Goal: Use online tool/utility: Utilize a website feature to perform a specific function

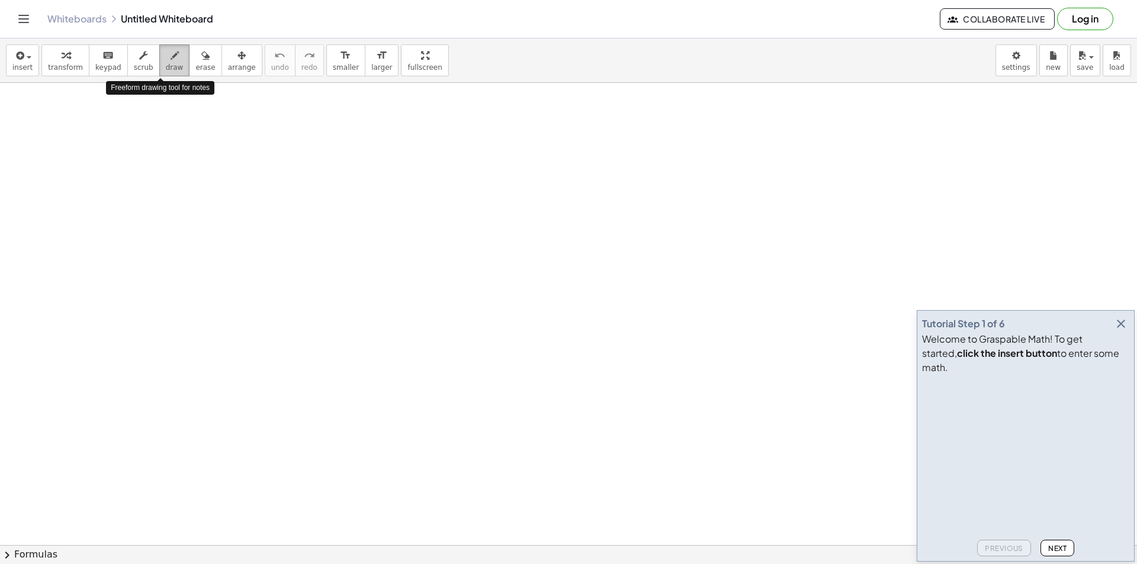
click at [171, 60] on icon "button" at bounding box center [175, 56] width 8 height 14
drag, startPoint x: 172, startPoint y: 159, endPoint x: 188, endPoint y: 159, distance: 15.4
drag, startPoint x: 190, startPoint y: 159, endPoint x: 178, endPoint y: 182, distance: 26.0
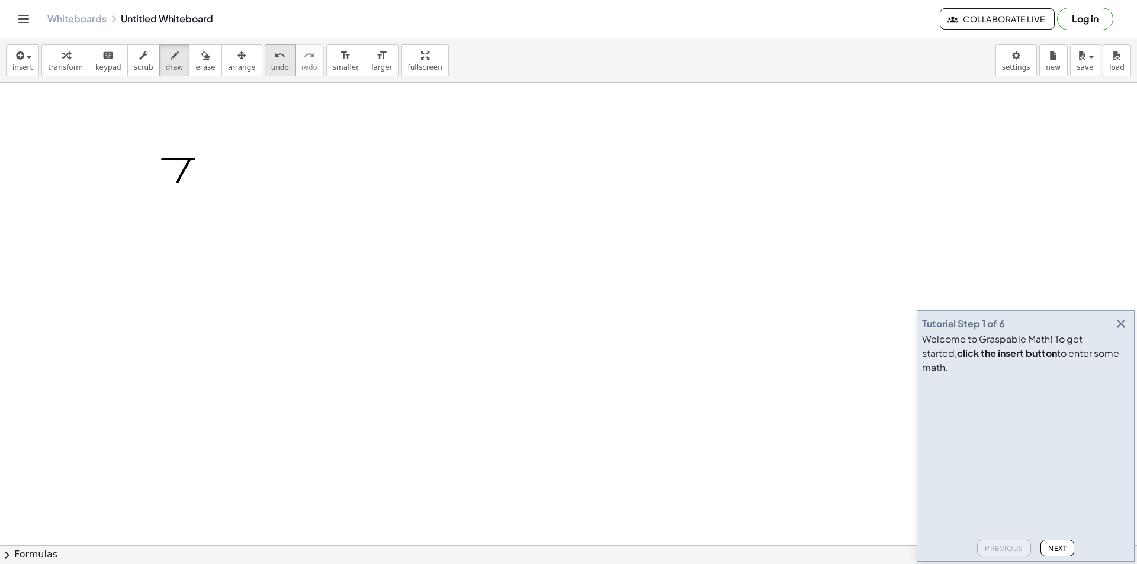
click at [274, 60] on icon "undo" at bounding box center [279, 56] width 11 height 14
click at [248, 20] on div "Whiteboards Untitled Whiteboard" at bounding box center [493, 19] width 893 height 12
drag, startPoint x: 139, startPoint y: 110, endPoint x: 123, endPoint y: 144, distance: 37.4
drag, startPoint x: 166, startPoint y: 113, endPoint x: 166, endPoint y: 145, distance: 32.0
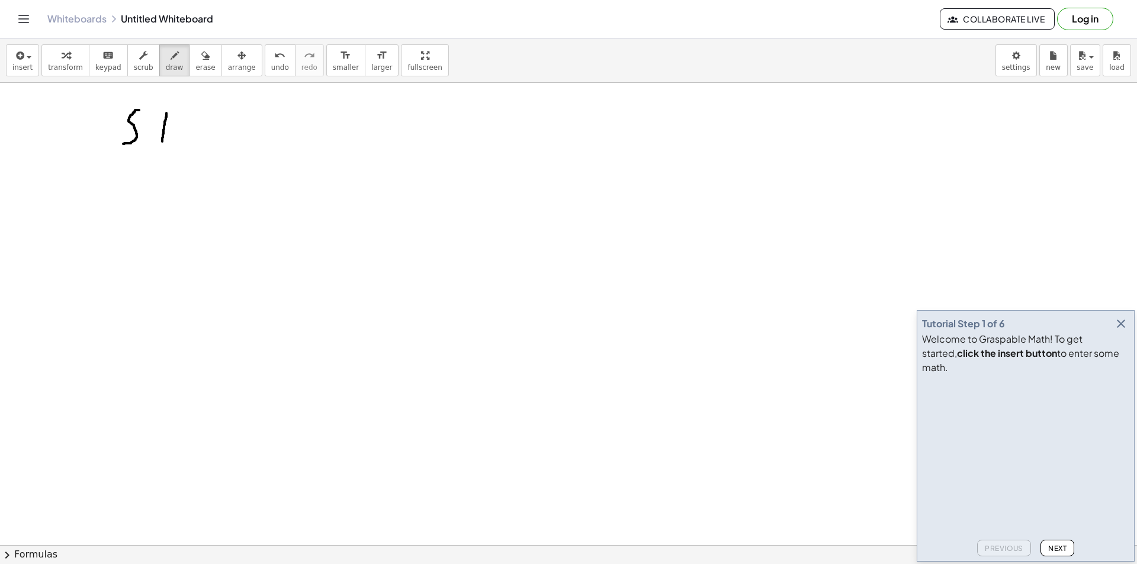
drag, startPoint x: 169, startPoint y: 145, endPoint x: 181, endPoint y: 146, distance: 11.9
drag, startPoint x: 211, startPoint y: 116, endPoint x: 201, endPoint y: 149, distance: 35.2
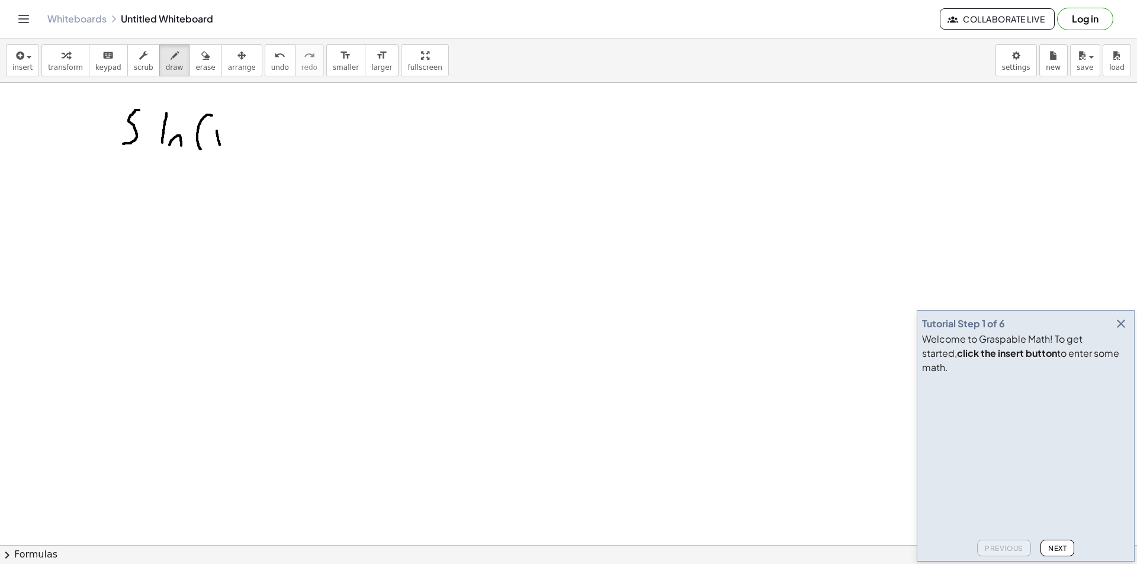
drag, startPoint x: 217, startPoint y: 131, endPoint x: 221, endPoint y: 146, distance: 15.4
drag, startPoint x: 222, startPoint y: 135, endPoint x: 210, endPoint y: 147, distance: 17.2
drag, startPoint x: 232, startPoint y: 111, endPoint x: 234, endPoint y: 147, distance: 36.2
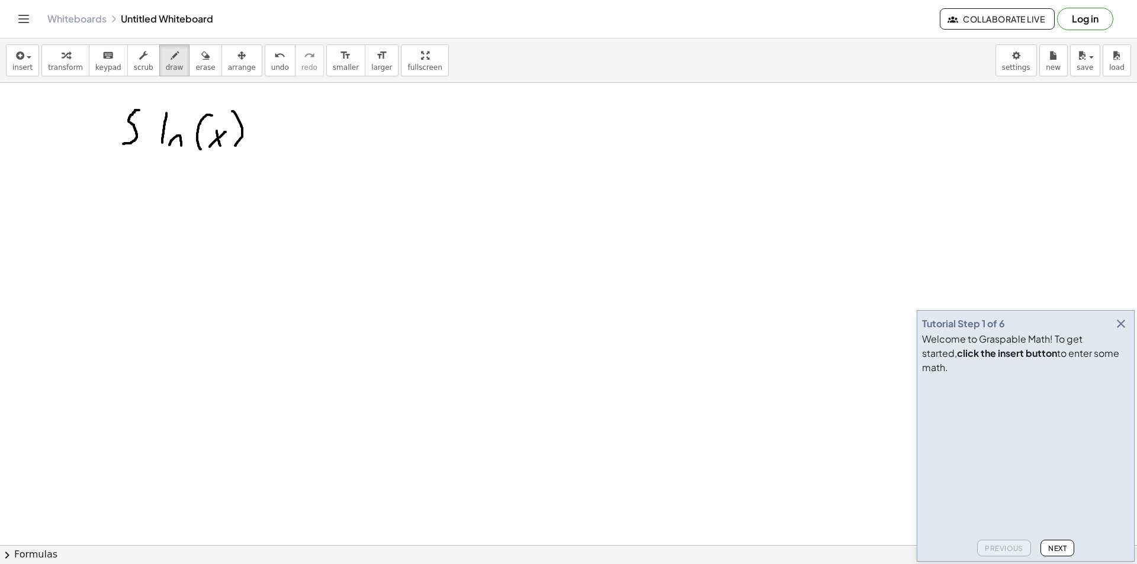
drag, startPoint x: 256, startPoint y: 127, endPoint x: 262, endPoint y: 147, distance: 21.6
drag, startPoint x: 269, startPoint y: 130, endPoint x: 263, endPoint y: 139, distance: 10.2
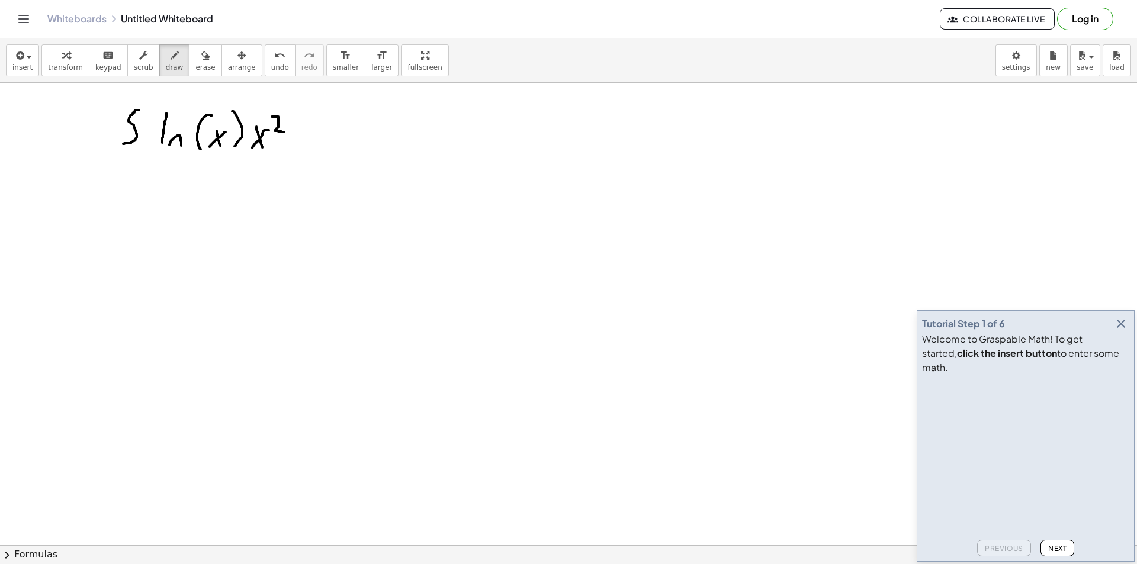
drag, startPoint x: 272, startPoint y: 117, endPoint x: 284, endPoint y: 132, distance: 19.8
drag, startPoint x: 528, startPoint y: 111, endPoint x: 544, endPoint y: 129, distance: 23.5
drag, startPoint x: 557, startPoint y: 116, endPoint x: 582, endPoint y: 117, distance: 24.9
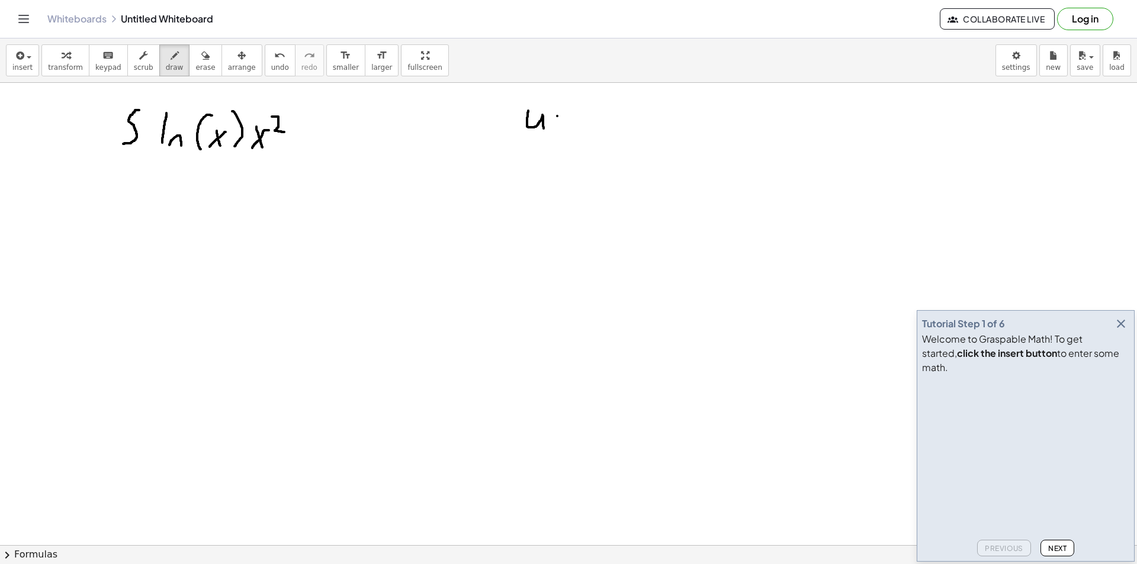
drag, startPoint x: 559, startPoint y: 123, endPoint x: 585, endPoint y: 121, distance: 26.1
drag, startPoint x: 598, startPoint y: 105, endPoint x: 600, endPoint y: 124, distance: 19.6
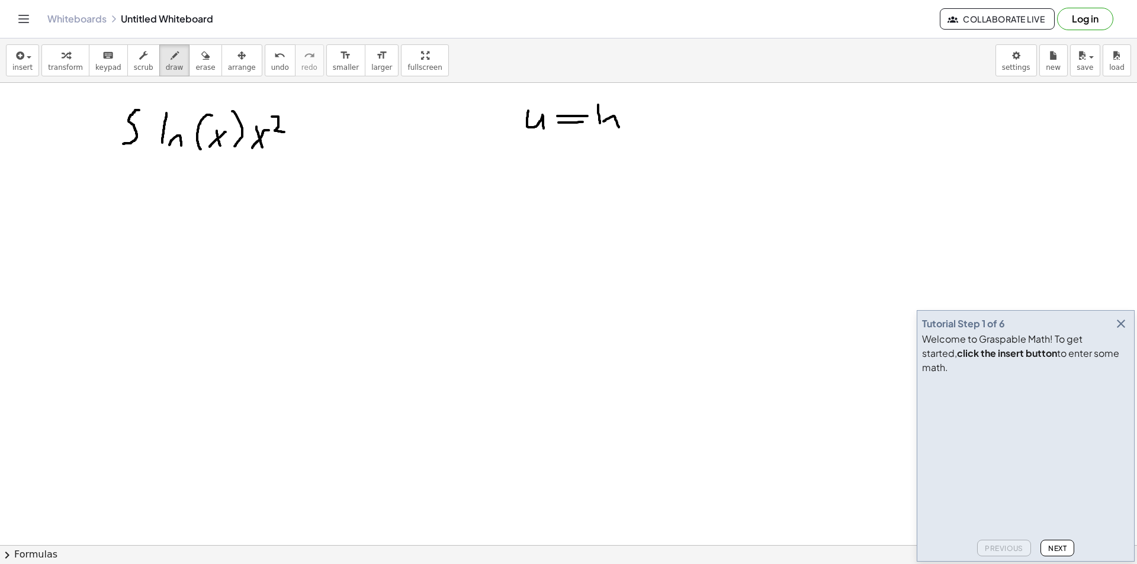
drag, startPoint x: 609, startPoint y: 118, endPoint x: 619, endPoint y: 127, distance: 13.4
drag, startPoint x: 637, startPoint y: 113, endPoint x: 650, endPoint y: 115, distance: 12.7
drag, startPoint x: 643, startPoint y: 116, endPoint x: 630, endPoint y: 131, distance: 20.6
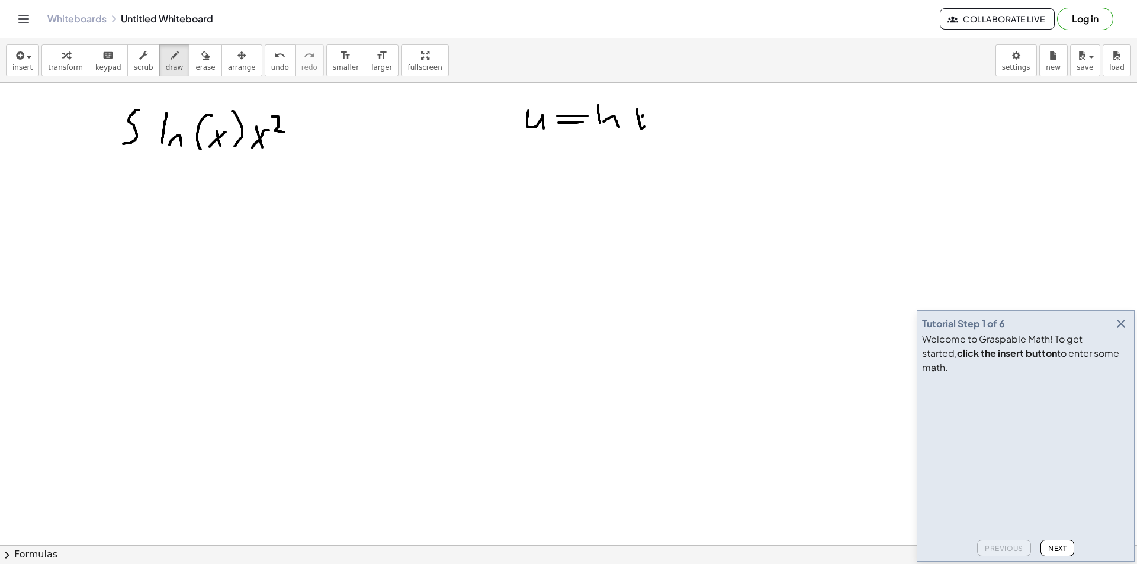
drag, startPoint x: 735, startPoint y: 103, endPoint x: 749, endPoint y: 123, distance: 23.8
drag, startPoint x: 749, startPoint y: 121, endPoint x: 767, endPoint y: 118, distance: 18.0
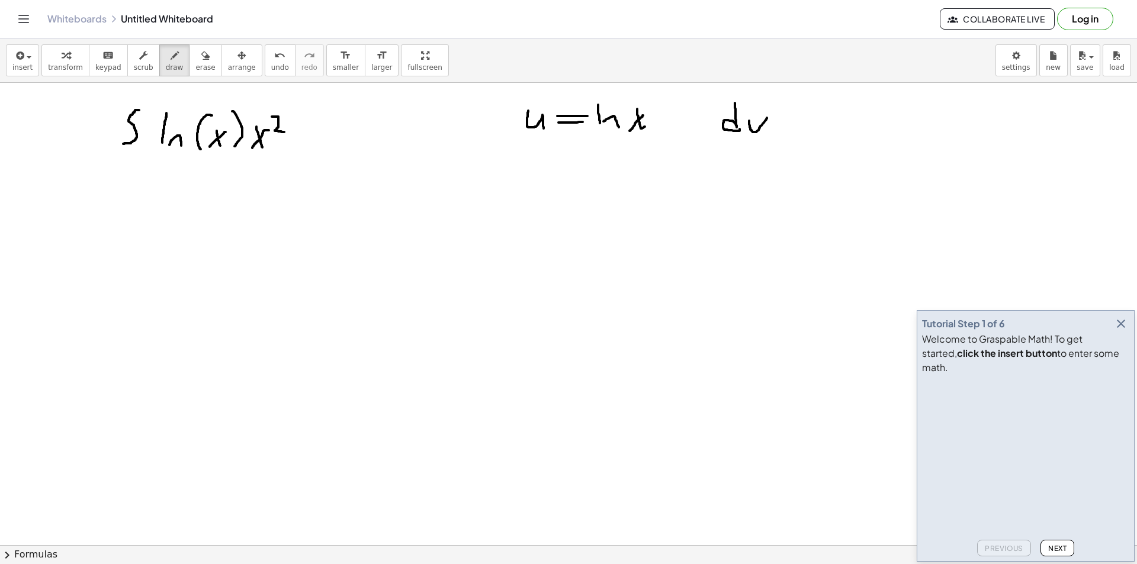
drag, startPoint x: 777, startPoint y: 118, endPoint x: 791, endPoint y: 117, distance: 14.9
drag, startPoint x: 801, startPoint y: 114, endPoint x: 820, endPoint y: 122, distance: 20.7
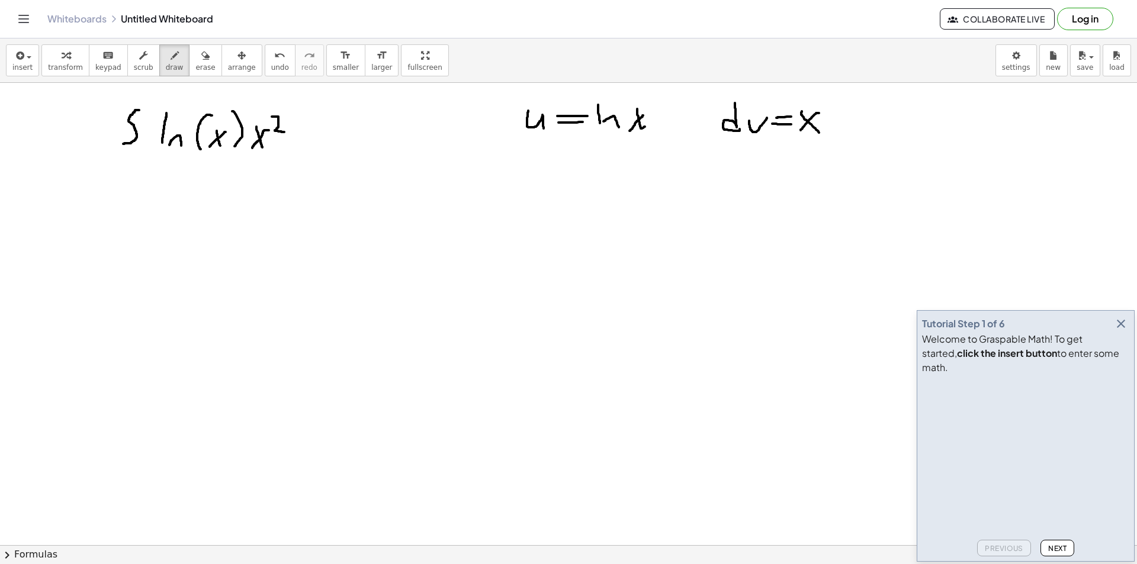
drag, startPoint x: 819, startPoint y: 113, endPoint x: 815, endPoint y: 120, distance: 8.2
drag, startPoint x: 831, startPoint y: 101, endPoint x: 832, endPoint y: 124, distance: 23.1
drag, startPoint x: 528, startPoint y: 145, endPoint x: 512, endPoint y: 193, distance: 51.3
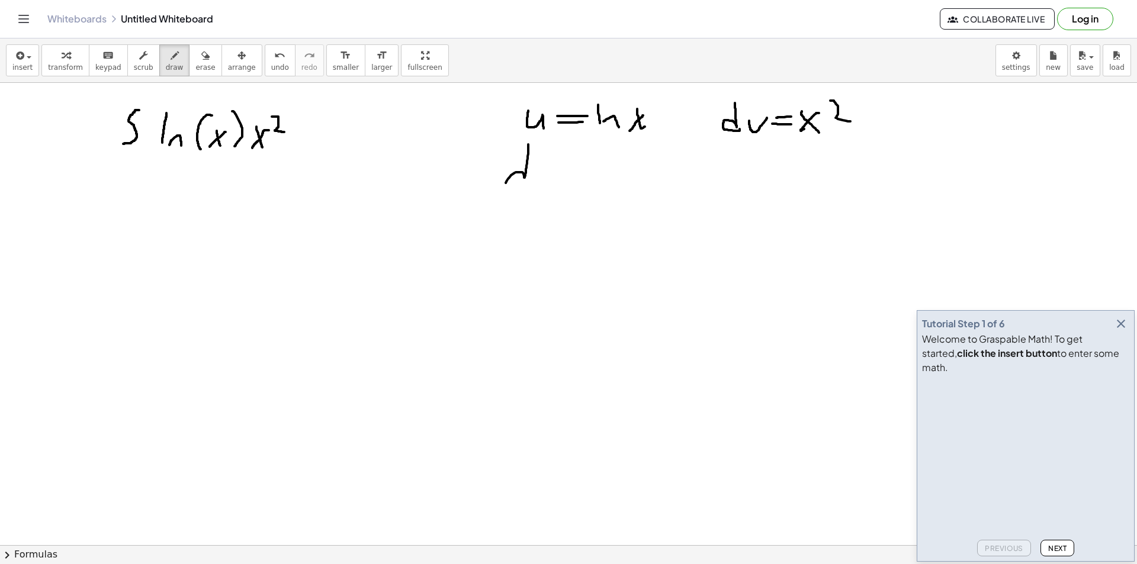
drag, startPoint x: 511, startPoint y: 191, endPoint x: 523, endPoint y: 180, distance: 16.8
drag, startPoint x: 536, startPoint y: 168, endPoint x: 547, endPoint y: 191, distance: 24.9
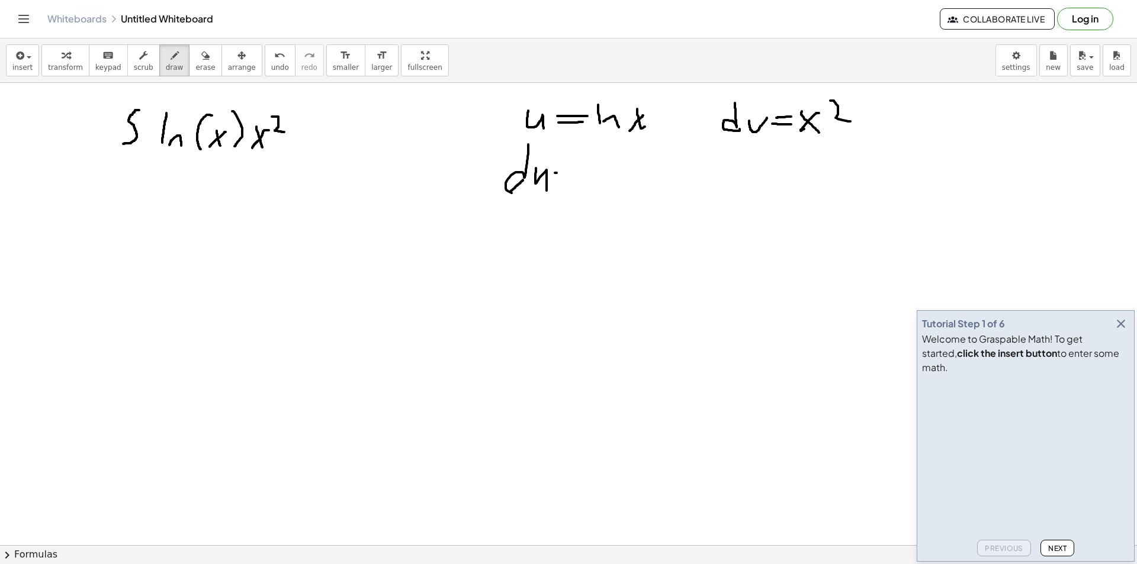
drag, startPoint x: 545, startPoint y: 188, endPoint x: 583, endPoint y: 182, distance: 38.5
drag, startPoint x: 306, startPoint y: 122, endPoint x: 310, endPoint y: 141, distance: 19.4
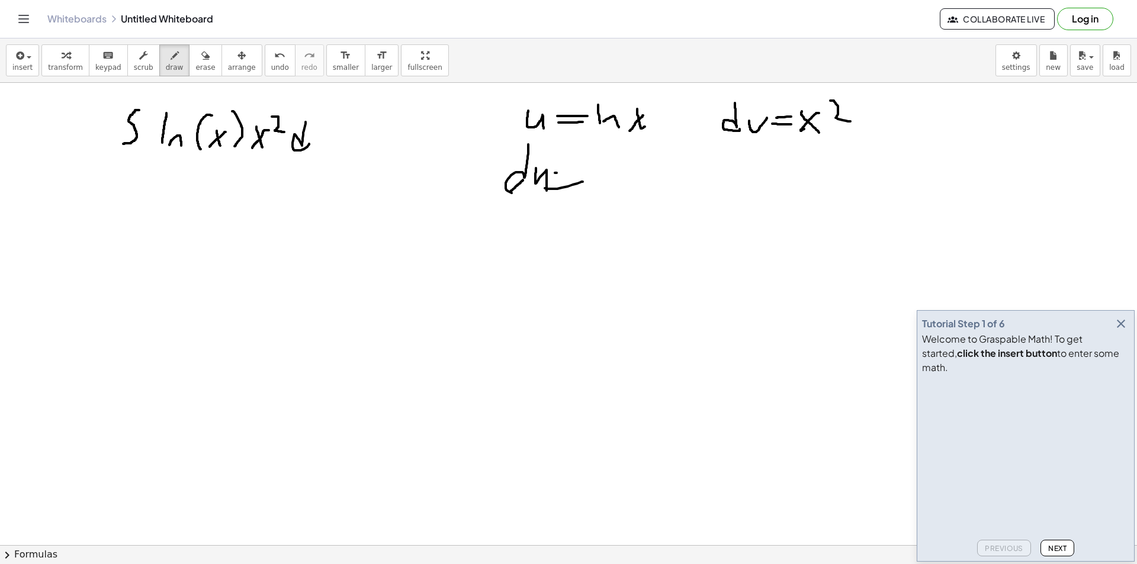
drag, startPoint x: 318, startPoint y: 135, endPoint x: 327, endPoint y: 149, distance: 16.8
drag, startPoint x: 324, startPoint y: 138, endPoint x: 316, endPoint y: 158, distance: 21.2
drag
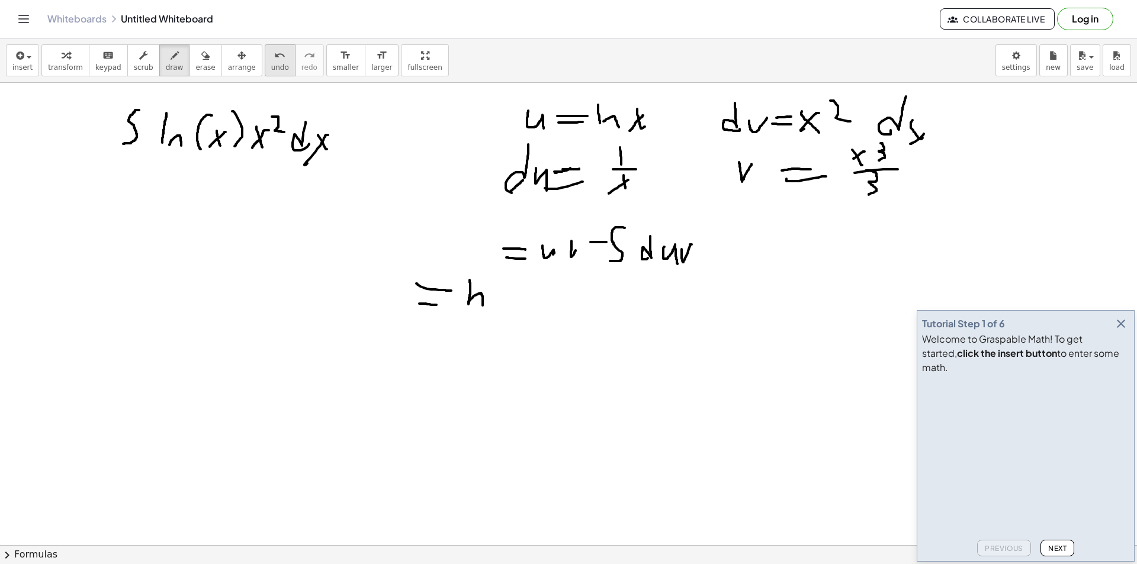
click at [271, 68] on span "undo" at bounding box center [280, 67] width 18 height 8
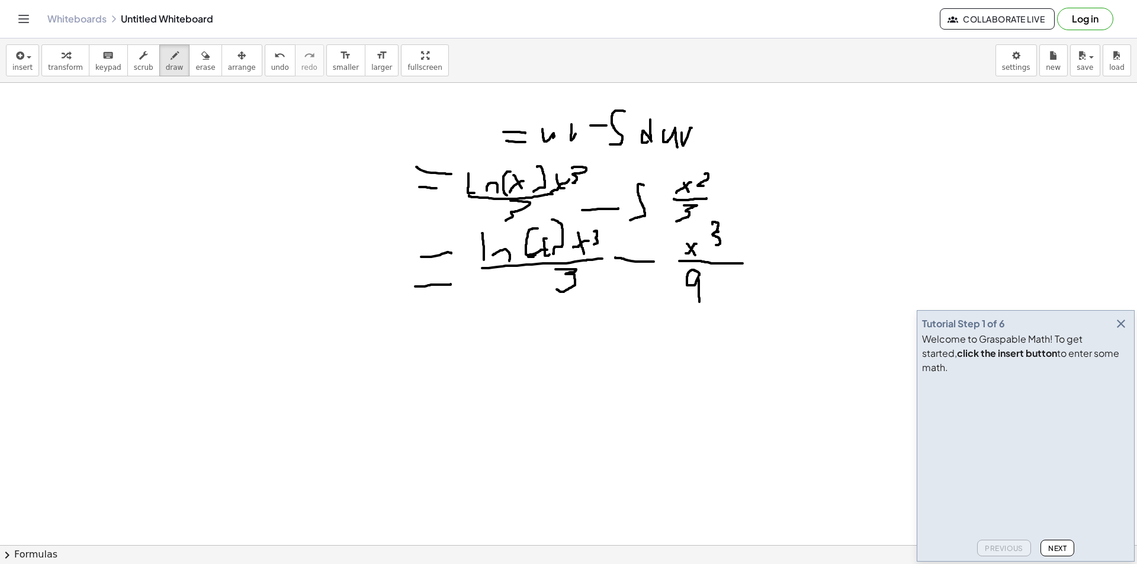
scroll to position [118, 0]
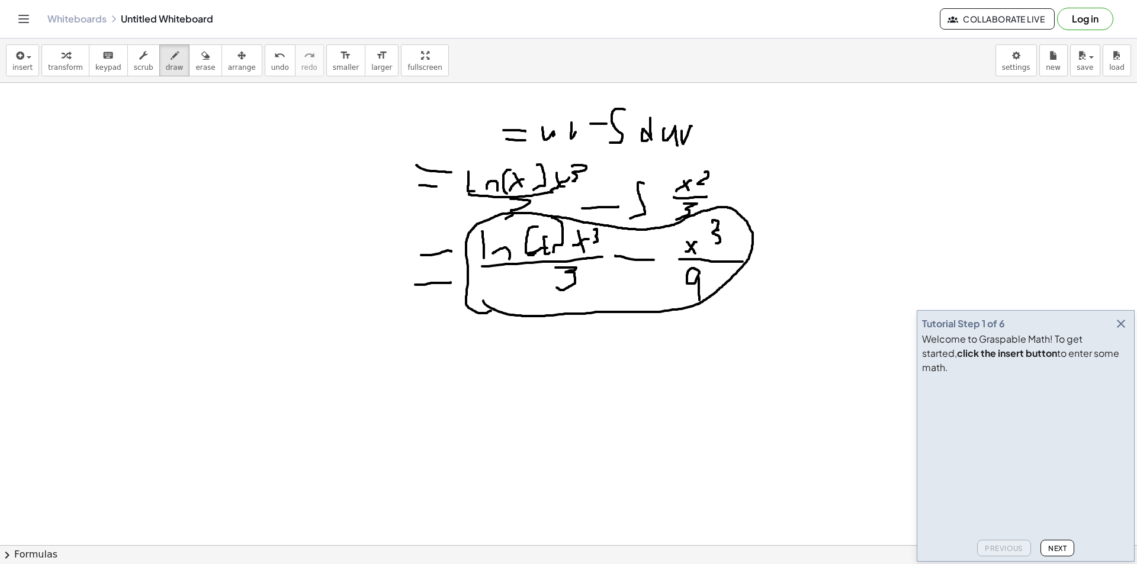
click at [502, 304] on div at bounding box center [568, 465] width 1137 height 1002
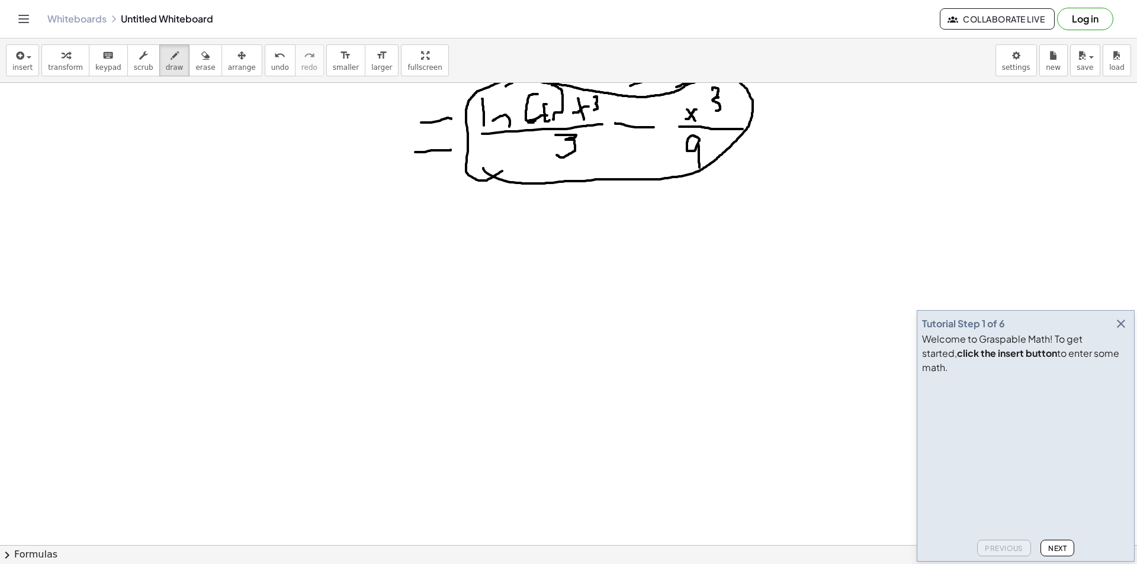
scroll to position [237, 0]
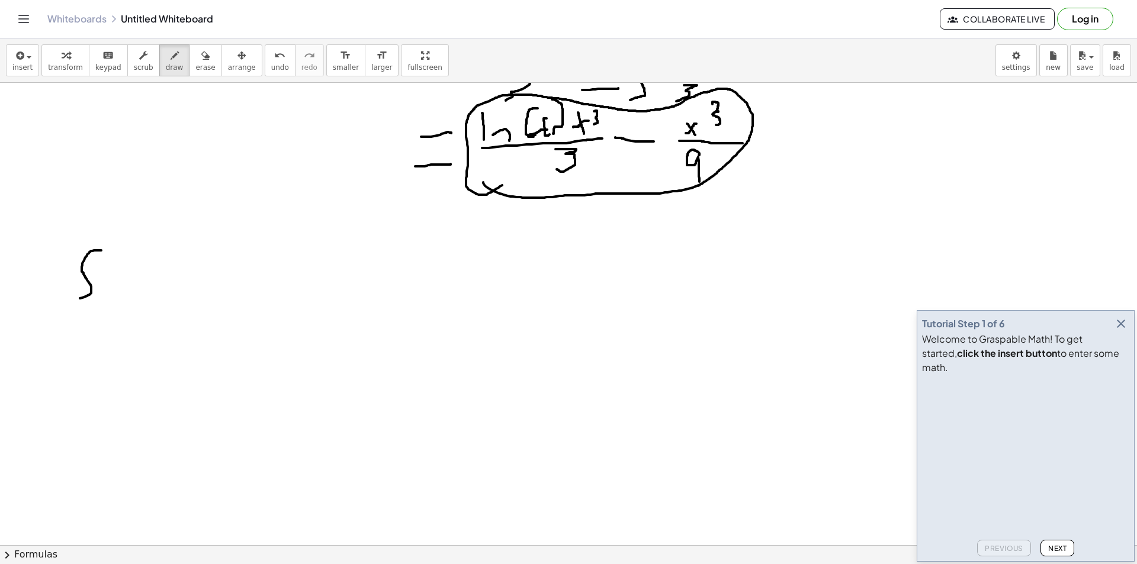
drag, startPoint x: 101, startPoint y: 251, endPoint x: 77, endPoint y: 299, distance: 54.3
click at [77, 299] on div at bounding box center [568, 347] width 1137 height 1002
drag, startPoint x: 139, startPoint y: 266, endPoint x: 158, endPoint y: 281, distance: 24.4
click at [136, 293] on div at bounding box center [568, 347] width 1137 height 1002
click at [166, 272] on div at bounding box center [568, 347] width 1137 height 1002
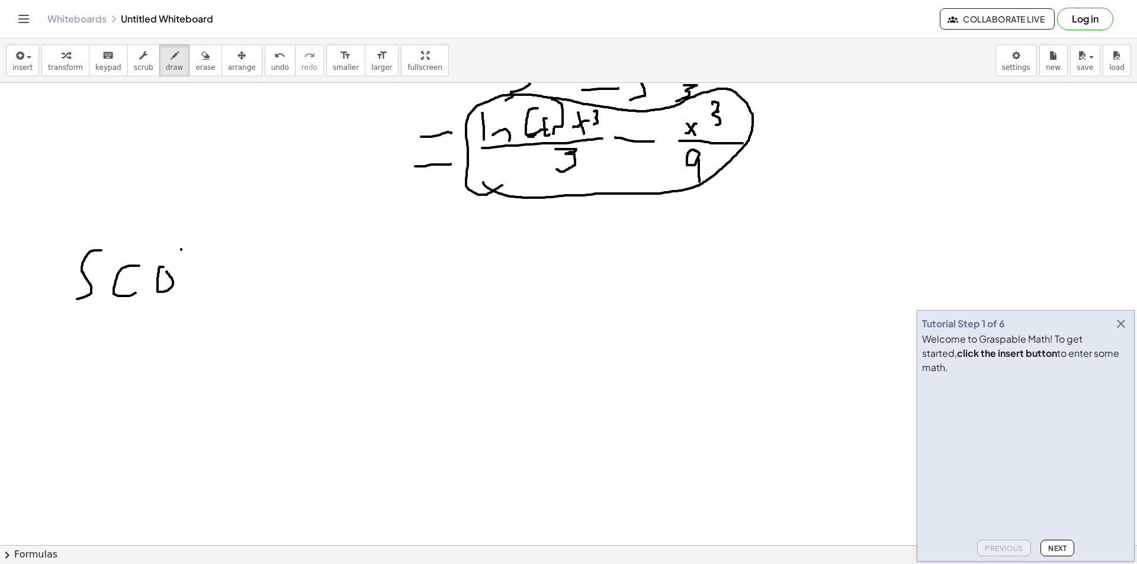
click at [181, 249] on div at bounding box center [568, 347] width 1137 height 1002
drag, startPoint x: 186, startPoint y: 274, endPoint x: 176, endPoint y: 287, distance: 16.5
click at [176, 288] on div at bounding box center [568, 347] width 1137 height 1002
drag, startPoint x: 197, startPoint y: 246, endPoint x: 194, endPoint y: 267, distance: 20.4
click at [195, 267] on div at bounding box center [568, 347] width 1137 height 1002
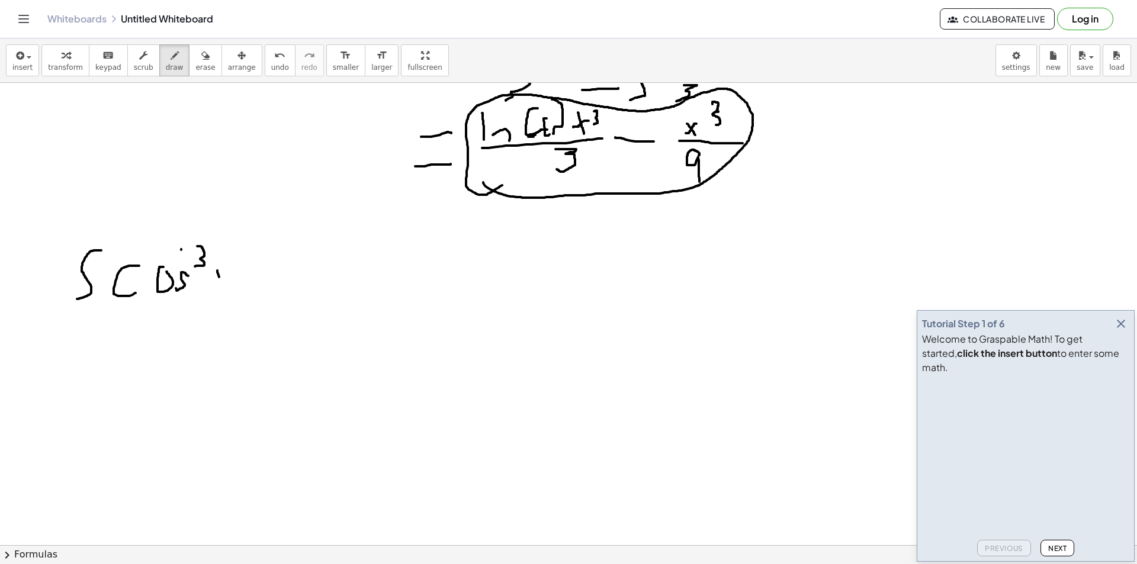
drag, startPoint x: 217, startPoint y: 271, endPoint x: 222, endPoint y: 286, distance: 16.1
click at [223, 289] on div at bounding box center [568, 347] width 1137 height 1002
click at [210, 291] on div at bounding box center [568, 347] width 1137 height 1002
click at [266, 274] on div at bounding box center [568, 347] width 1137 height 1002
click at [283, 285] on div at bounding box center [568, 347] width 1137 height 1002
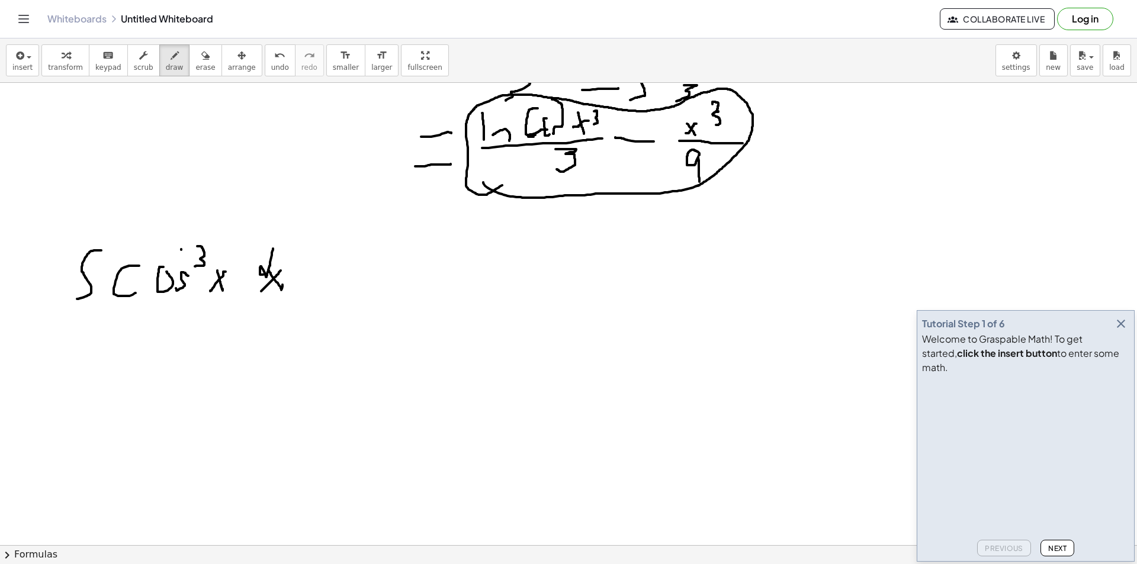
click at [261, 291] on div at bounding box center [568, 347] width 1137 height 1002
click at [334, 275] on div at bounding box center [568, 347] width 1137 height 1002
click at [329, 283] on div at bounding box center [568, 347] width 1137 height 1002
drag, startPoint x: 380, startPoint y: 246, endPoint x: 370, endPoint y: 278, distance: 34.3
click at [370, 278] on div at bounding box center [568, 347] width 1137 height 1002
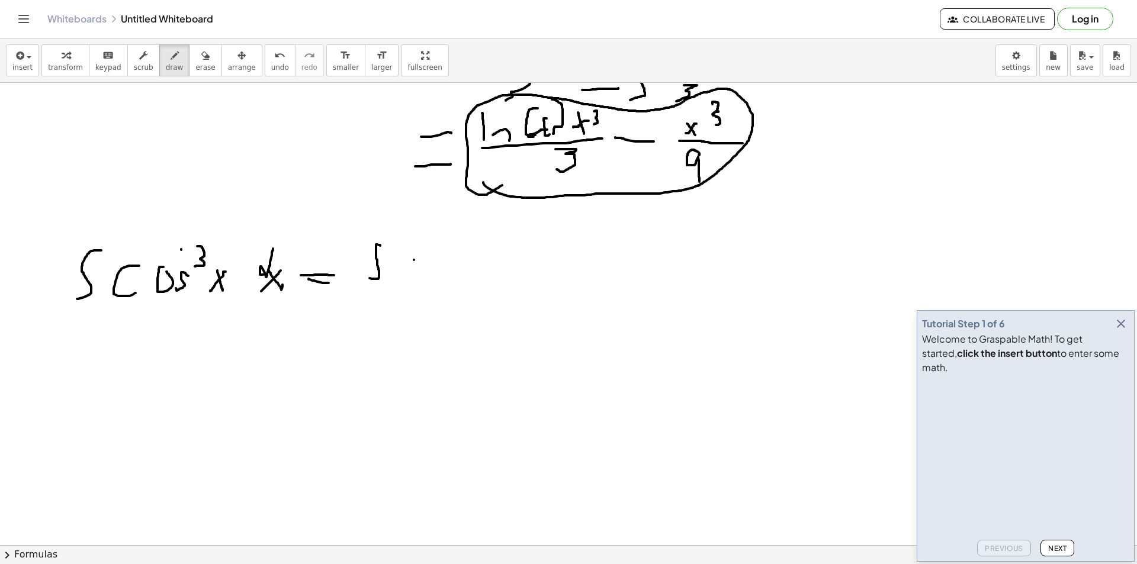
drag, startPoint x: 414, startPoint y: 260, endPoint x: 413, endPoint y: 275, distance: 15.4
click at [409, 275] on div at bounding box center [568, 347] width 1137 height 1002
click at [440, 258] on div at bounding box center [568, 347] width 1137 height 1002
drag, startPoint x: 463, startPoint y: 270, endPoint x: 473, endPoint y: 265, distance: 10.9
click at [451, 283] on div at bounding box center [568, 347] width 1137 height 1002
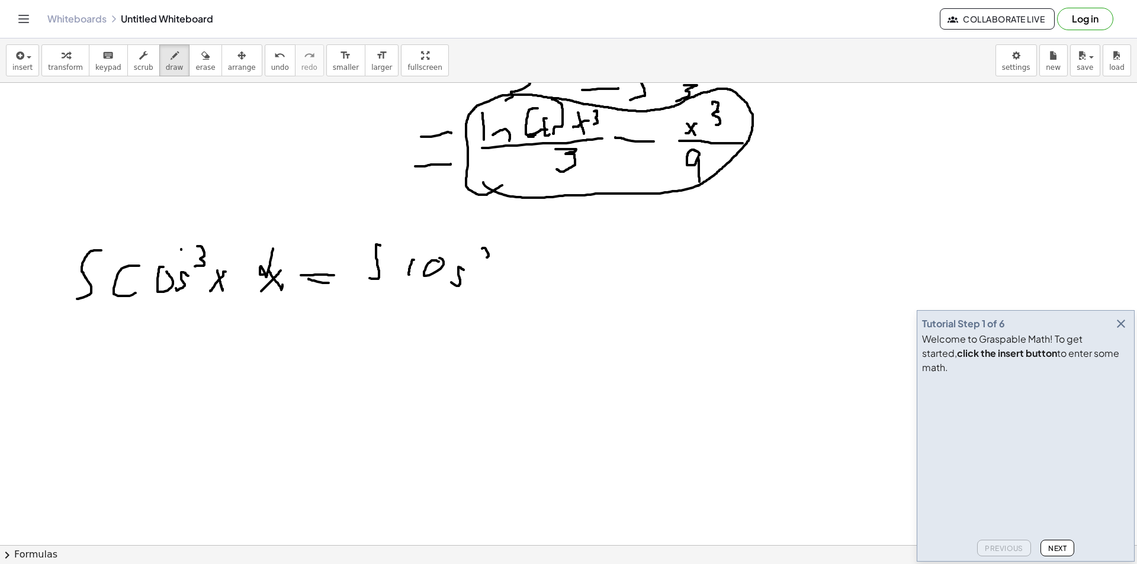
drag, startPoint x: 482, startPoint y: 249, endPoint x: 498, endPoint y: 267, distance: 23.5
click at [490, 263] on div at bounding box center [568, 347] width 1137 height 1002
drag, startPoint x: 504, startPoint y: 272, endPoint x: 515, endPoint y: 285, distance: 16.4
click at [513, 286] on div at bounding box center [568, 347] width 1137 height 1002
drag, startPoint x: 508, startPoint y: 275, endPoint x: 496, endPoint y: 284, distance: 14.5
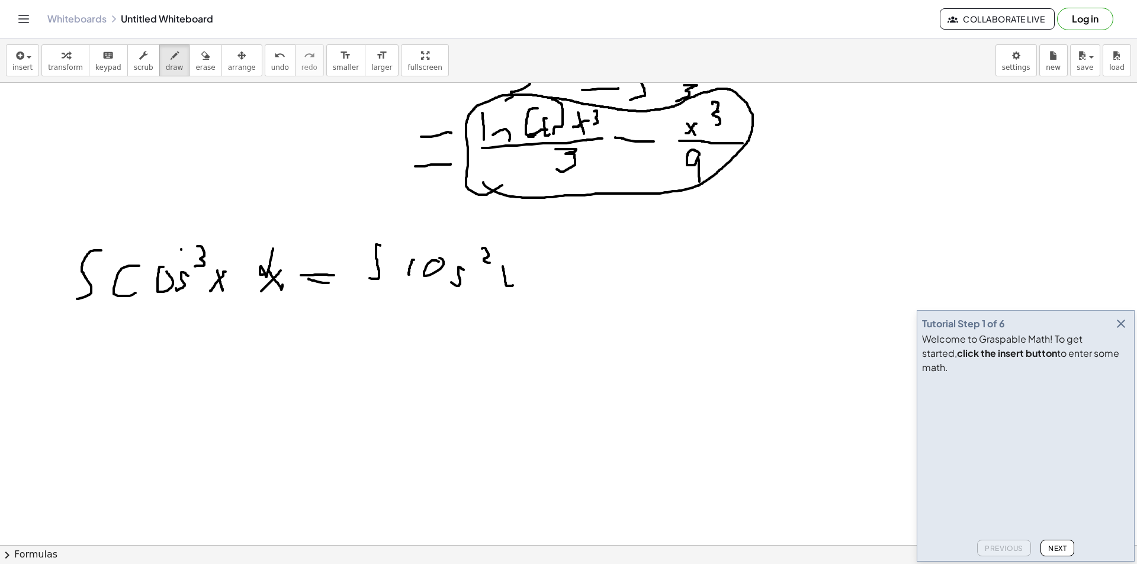
click at [496, 284] on div at bounding box center [568, 347] width 1137 height 1002
drag, startPoint x: 550, startPoint y: 267, endPoint x: 549, endPoint y: 291, distance: 24.9
click at [547, 293] on div at bounding box center [568, 347] width 1137 height 1002
drag, startPoint x: 562, startPoint y: 277, endPoint x: 587, endPoint y: 280, distance: 25.1
click at [572, 274] on div at bounding box center [568, 347] width 1137 height 1002
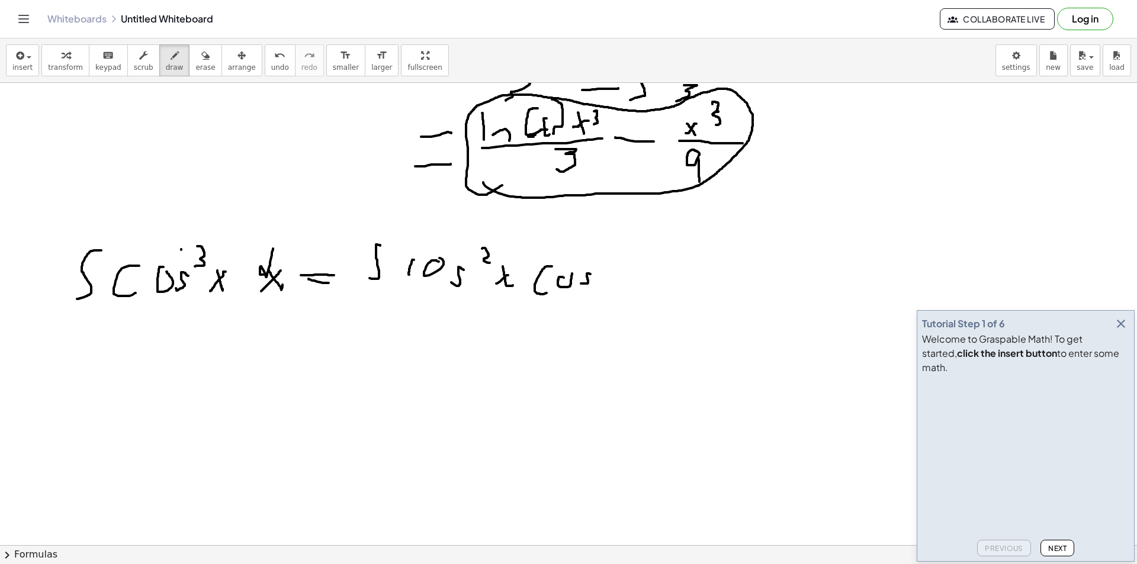
drag, startPoint x: 590, startPoint y: 274, endPoint x: 581, endPoint y: 284, distance: 13.0
click at [581, 284] on div at bounding box center [568, 347] width 1137 height 1002
drag, startPoint x: 604, startPoint y: 267, endPoint x: 615, endPoint y: 283, distance: 19.7
click at [610, 287] on div at bounding box center [568, 347] width 1137 height 1002
drag, startPoint x: 617, startPoint y: 270, endPoint x: 605, endPoint y: 284, distance: 18.9
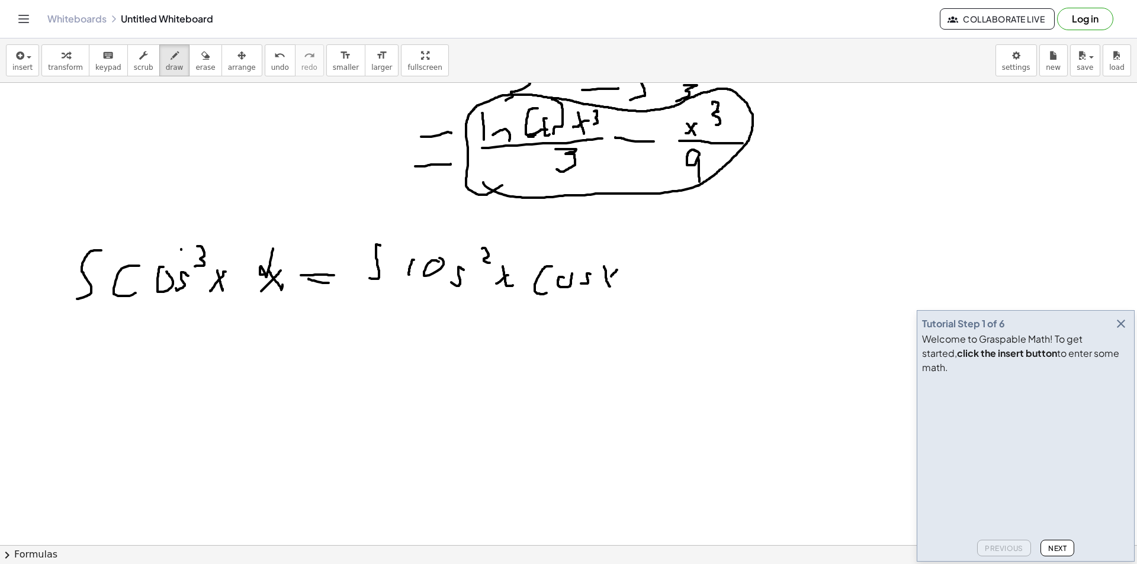
click at [605, 284] on div at bounding box center [568, 347] width 1137 height 1002
drag, startPoint x: 676, startPoint y: 245, endPoint x: 669, endPoint y: 267, distance: 23.6
click at [669, 267] on div at bounding box center [568, 347] width 1137 height 1002
drag, startPoint x: 682, startPoint y: 265, endPoint x: 694, endPoint y: 268, distance: 12.4
click at [695, 277] on div at bounding box center [568, 347] width 1137 height 1002
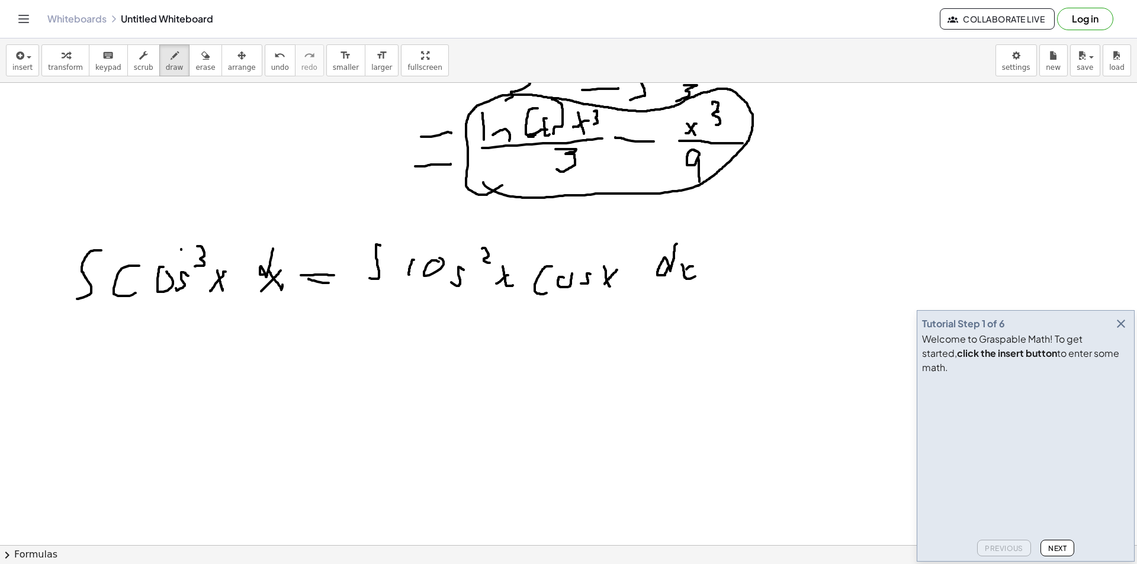
drag, startPoint x: 687, startPoint y: 270, endPoint x: 679, endPoint y: 276, distance: 9.6
click at [679, 276] on div at bounding box center [568, 347] width 1137 height 1002
drag, startPoint x: 74, startPoint y: 345, endPoint x: 94, endPoint y: 345, distance: 20.1
click at [94, 345] on div at bounding box center [568, 347] width 1137 height 1002
drag, startPoint x: 107, startPoint y: 352, endPoint x: 111, endPoint y: 358, distance: 7.4
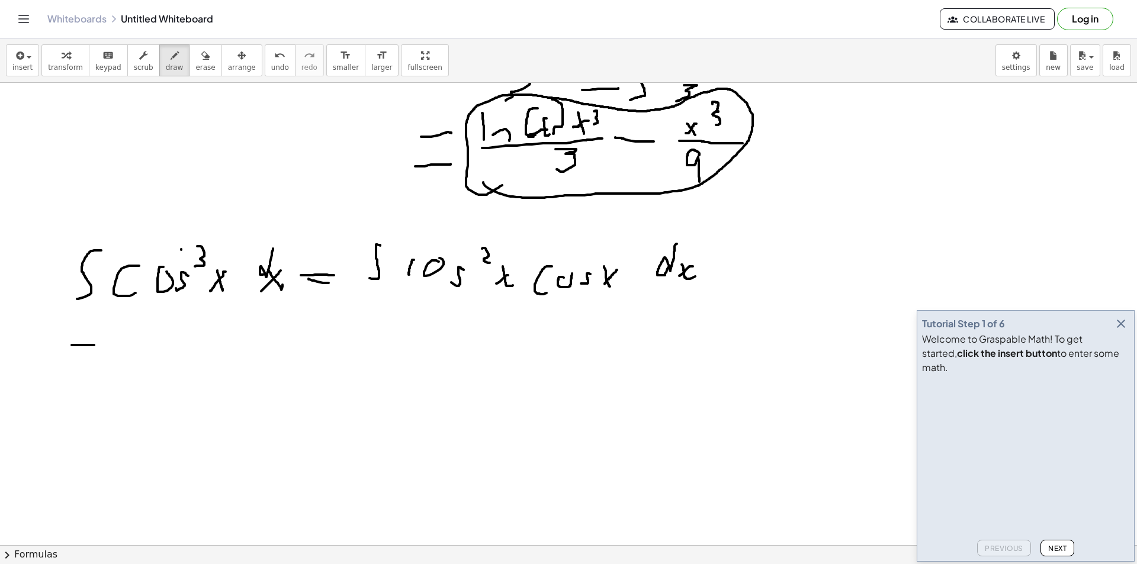
click at [113, 349] on div at bounding box center [568, 347] width 1137 height 1002
drag, startPoint x: 149, startPoint y: 328, endPoint x: 121, endPoint y: 357, distance: 39.4
click at [121, 357] on div at bounding box center [568, 347] width 1137 height 1002
drag, startPoint x: 164, startPoint y: 326, endPoint x: 158, endPoint y: 348, distance: 22.7
click at [158, 348] on div at bounding box center [568, 347] width 1137 height 1002
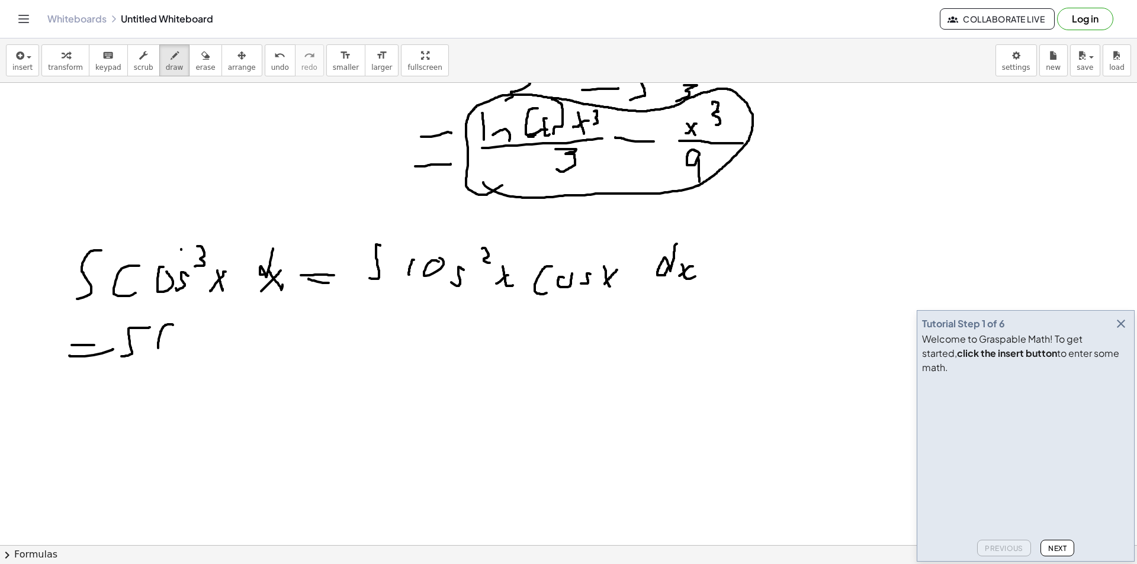
click at [176, 352] on div at bounding box center [568, 347] width 1137 height 1002
click at [208, 344] on div at bounding box center [568, 347] width 1137 height 1002
click at [212, 355] on div at bounding box center [568, 347] width 1137 height 1002
click at [242, 328] on div at bounding box center [568, 347] width 1137 height 1002
click at [239, 342] on div at bounding box center [568, 347] width 1137 height 1002
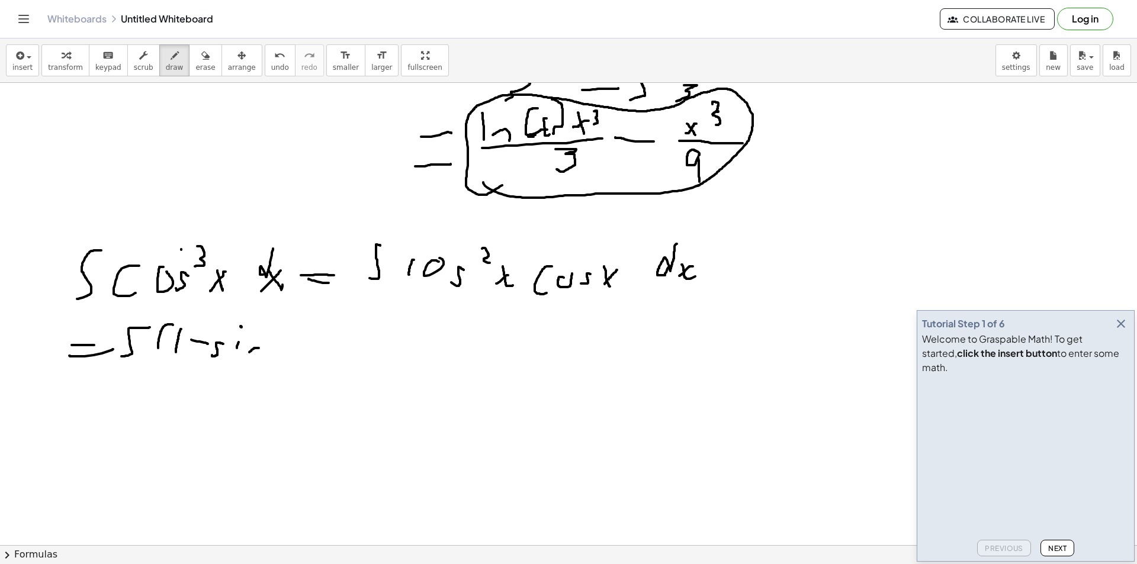
click at [259, 358] on div at bounding box center [568, 347] width 1137 height 1002
click at [274, 339] on div at bounding box center [568, 347] width 1137 height 1002
click at [280, 364] on div at bounding box center [568, 347] width 1137 height 1002
click at [270, 363] on div at bounding box center [568, 347] width 1137 height 1002
click at [286, 361] on div at bounding box center [568, 347] width 1137 height 1002
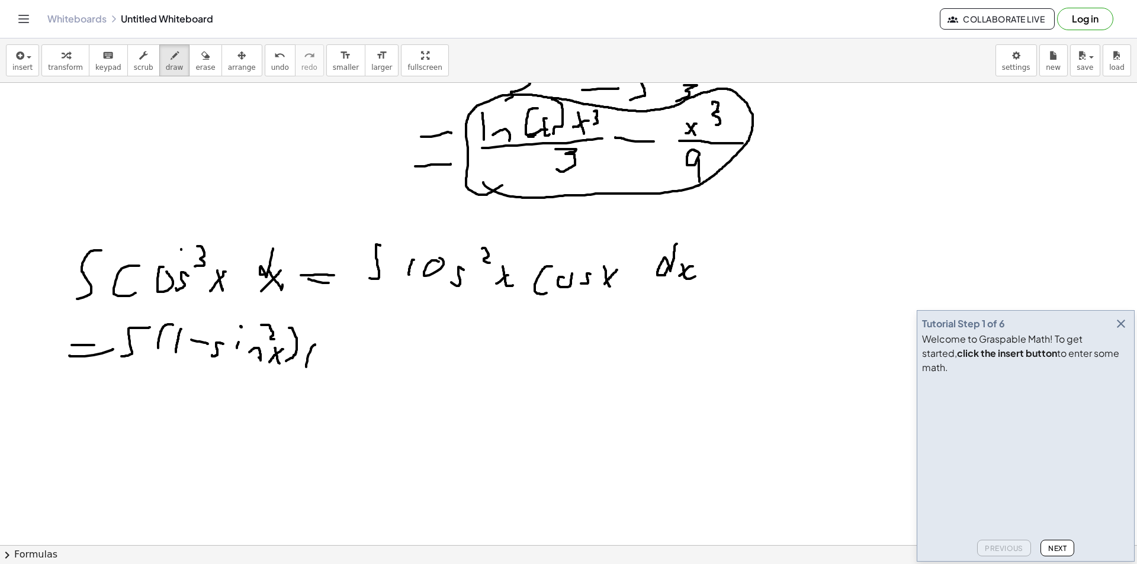
click at [307, 367] on div at bounding box center [568, 347] width 1137 height 1002
click at [332, 353] on div at bounding box center [568, 347] width 1137 height 1002
click at [330, 361] on div at bounding box center [568, 347] width 1137 height 1002
click at [360, 363] on div at bounding box center [568, 347] width 1137 height 1002
click at [356, 364] on div at bounding box center [568, 347] width 1137 height 1002
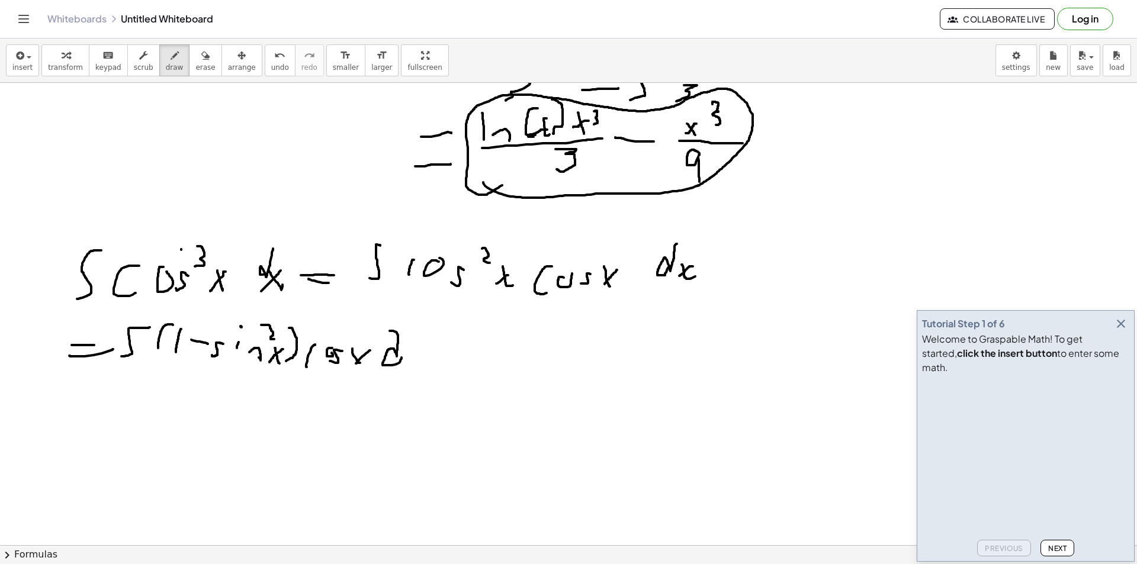
click at [402, 356] on div at bounding box center [568, 347] width 1137 height 1002
click at [425, 366] on div at bounding box center [568, 347] width 1137 height 1002
click at [400, 377] on div at bounding box center [568, 347] width 1137 height 1002
click at [561, 324] on div at bounding box center [568, 347] width 1137 height 1002
click at [595, 316] on div at bounding box center [568, 347] width 1137 height 1002
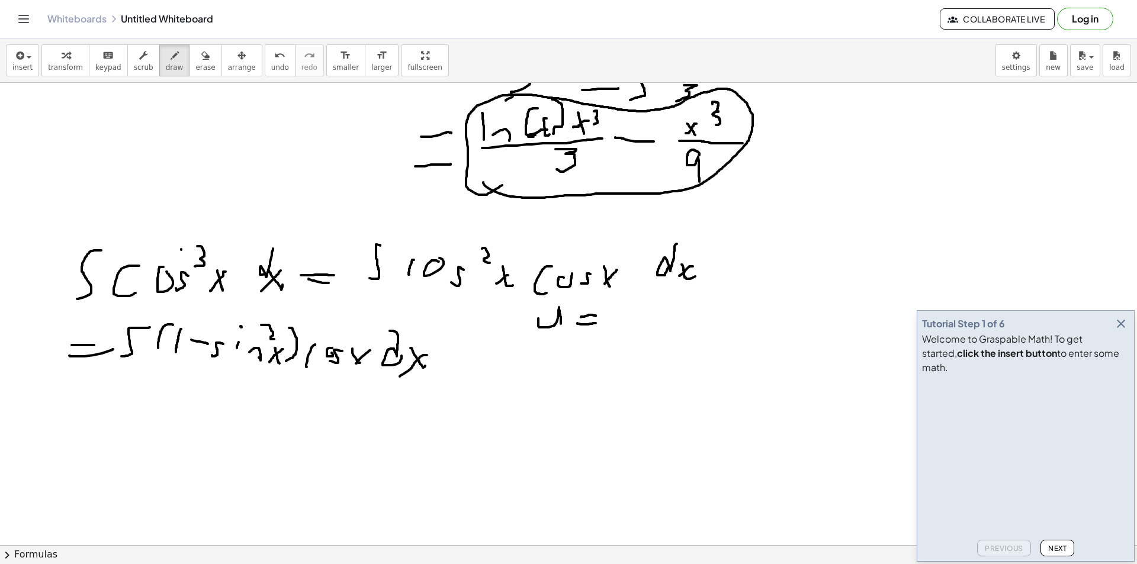
click at [596, 323] on div at bounding box center [568, 347] width 1137 height 1002
click at [621, 323] on div at bounding box center [568, 347] width 1137 height 1002
click at [612, 323] on div at bounding box center [568, 347] width 1137 height 1002
click at [644, 302] on div at bounding box center [568, 347] width 1137 height 1002
click at [634, 316] on div at bounding box center [568, 347] width 1137 height 1002
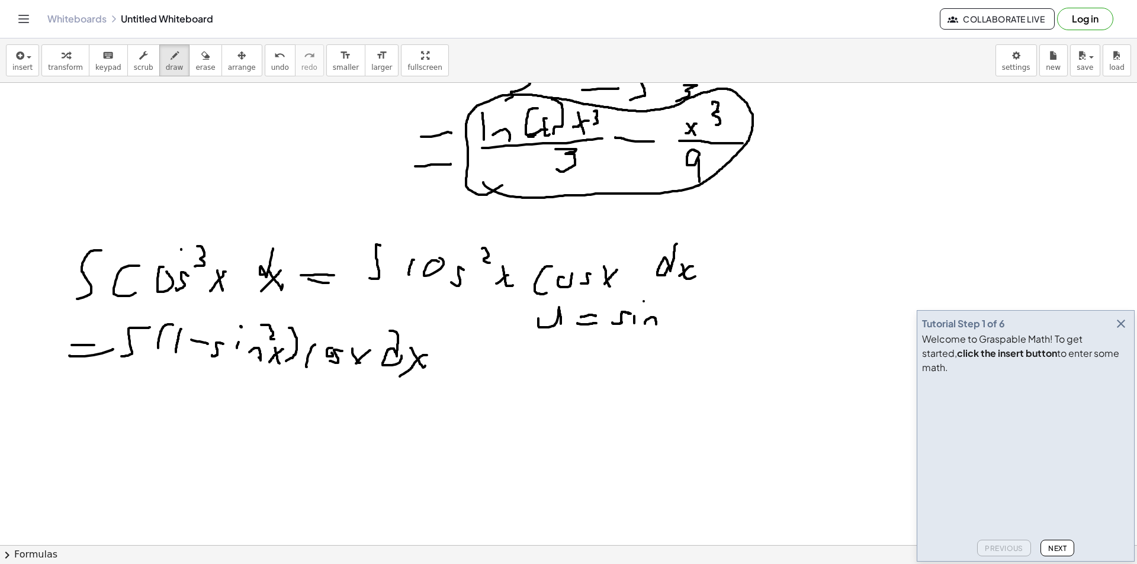
click at [656, 325] on div at bounding box center [568, 347] width 1137 height 1002
click at [676, 326] on div at bounding box center [568, 347] width 1137 height 1002
click at [663, 330] on div at bounding box center [568, 347] width 1137 height 1002
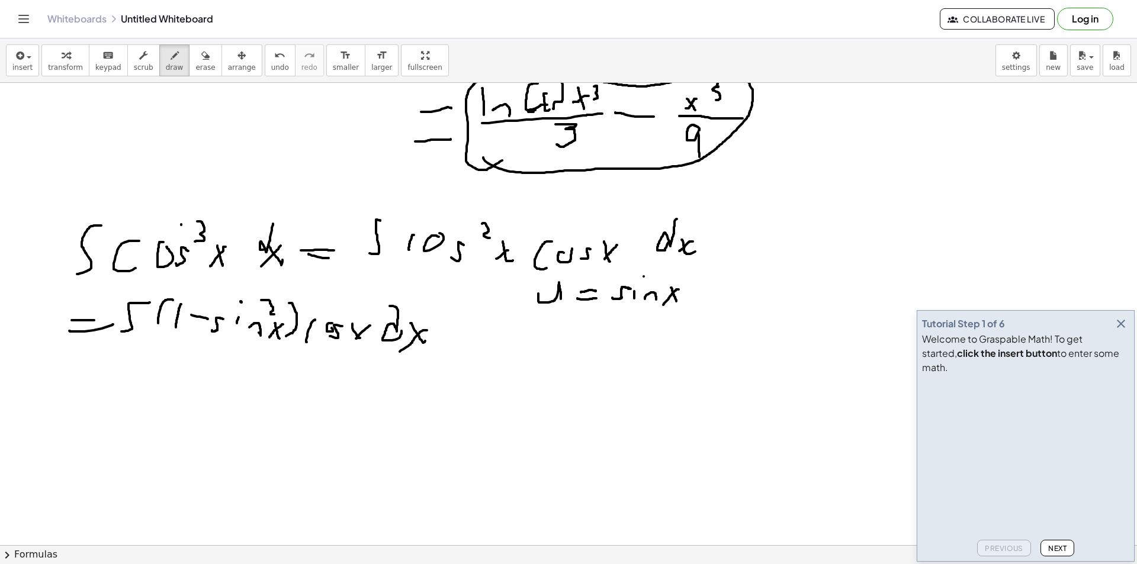
scroll to position [296, 0]
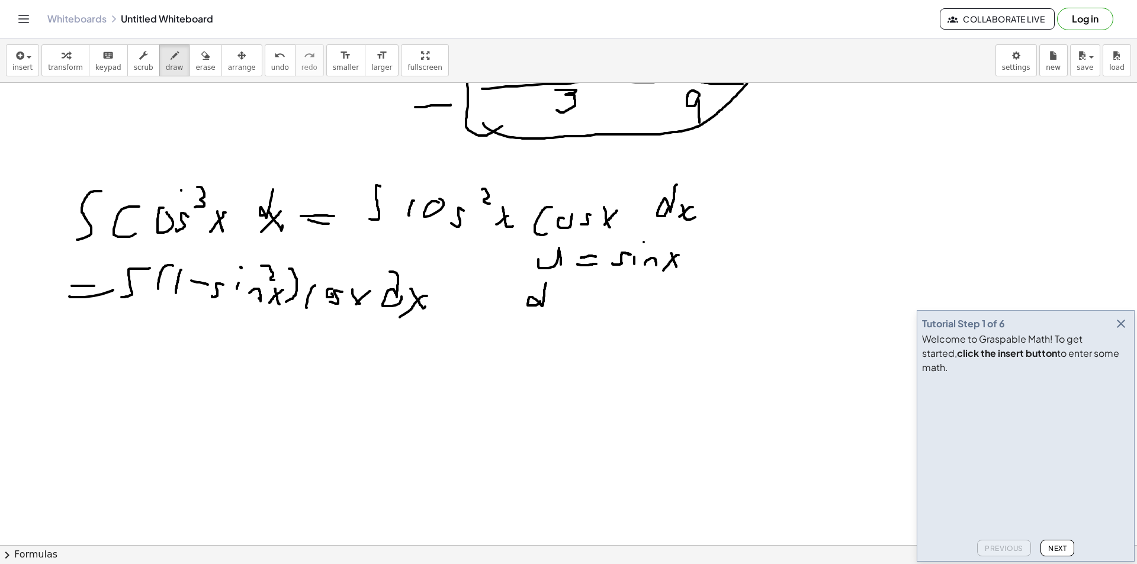
click at [540, 302] on div at bounding box center [568, 288] width 1137 height 1002
click at [567, 305] on div at bounding box center [568, 288] width 1137 height 1002
click at [609, 291] on div at bounding box center [568, 288] width 1137 height 1002
click at [605, 301] on div at bounding box center [568, 288] width 1137 height 1002
click at [279, 280] on div at bounding box center [568, 288] width 1137 height 1002
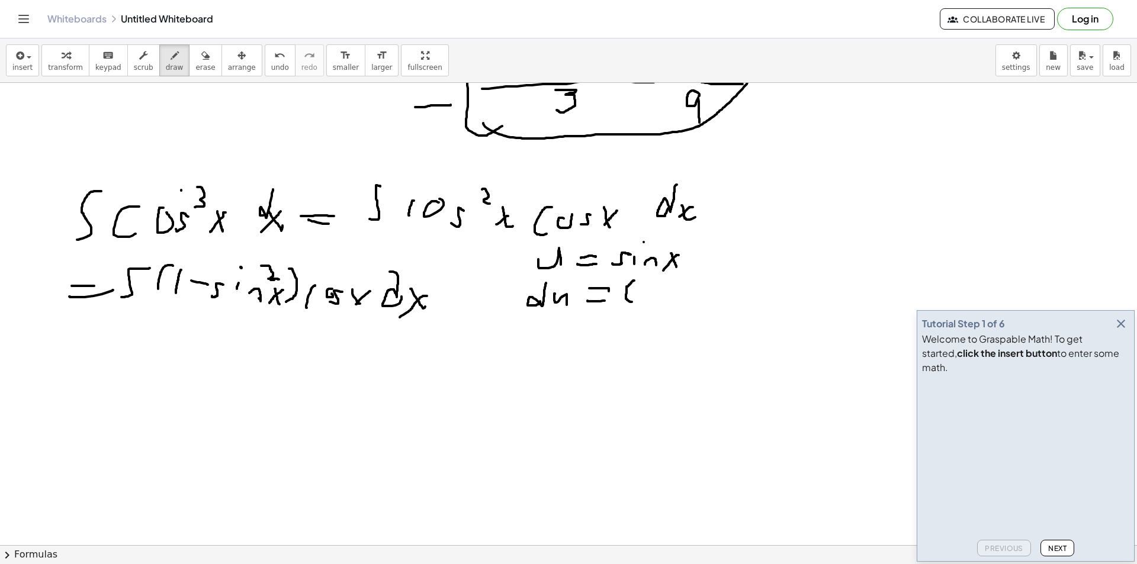
drag, startPoint x: 634, startPoint y: 281, endPoint x: 632, endPoint y: 302, distance: 21.5
click at [632, 302] on div at bounding box center [568, 288] width 1137 height 1002
drag, startPoint x: 658, startPoint y: 291, endPoint x: 671, endPoint y: 293, distance: 13.1
click at [662, 291] on div at bounding box center [568, 288] width 1137 height 1002
drag, startPoint x: 691, startPoint y: 288, endPoint x: 671, endPoint y: 302, distance: 23.8
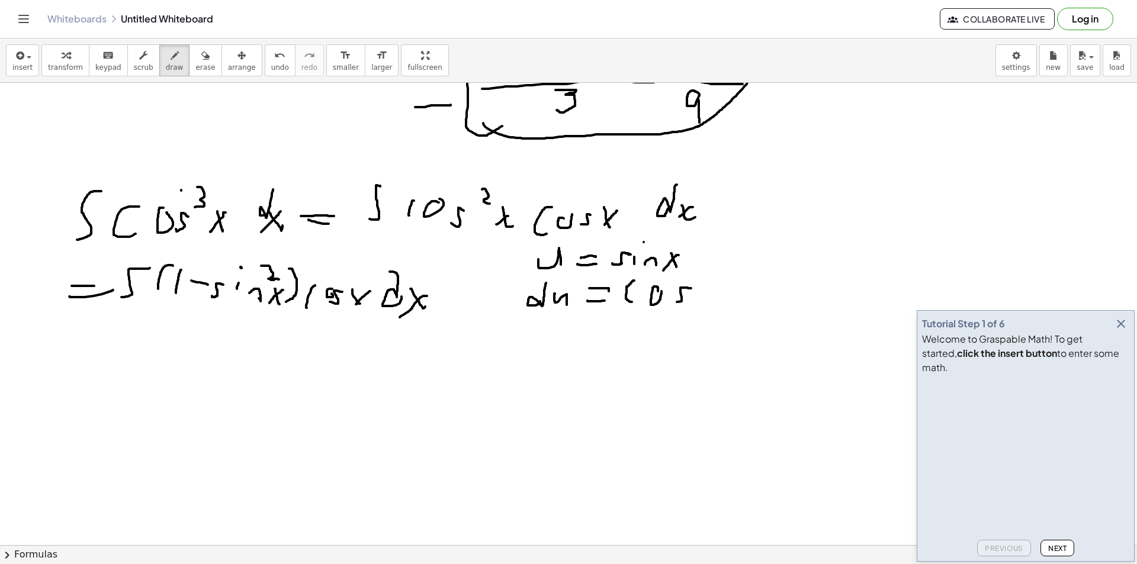
click at [668, 302] on div at bounding box center [568, 288] width 1137 height 1002
drag, startPoint x: 698, startPoint y: 289, endPoint x: 705, endPoint y: 307, distance: 18.9
click at [705, 307] on div at bounding box center [568, 288] width 1137 height 1002
drag, startPoint x: 703, startPoint y: 294, endPoint x: 698, endPoint y: 302, distance: 9.9
click at [698, 302] on div at bounding box center [568, 288] width 1137 height 1002
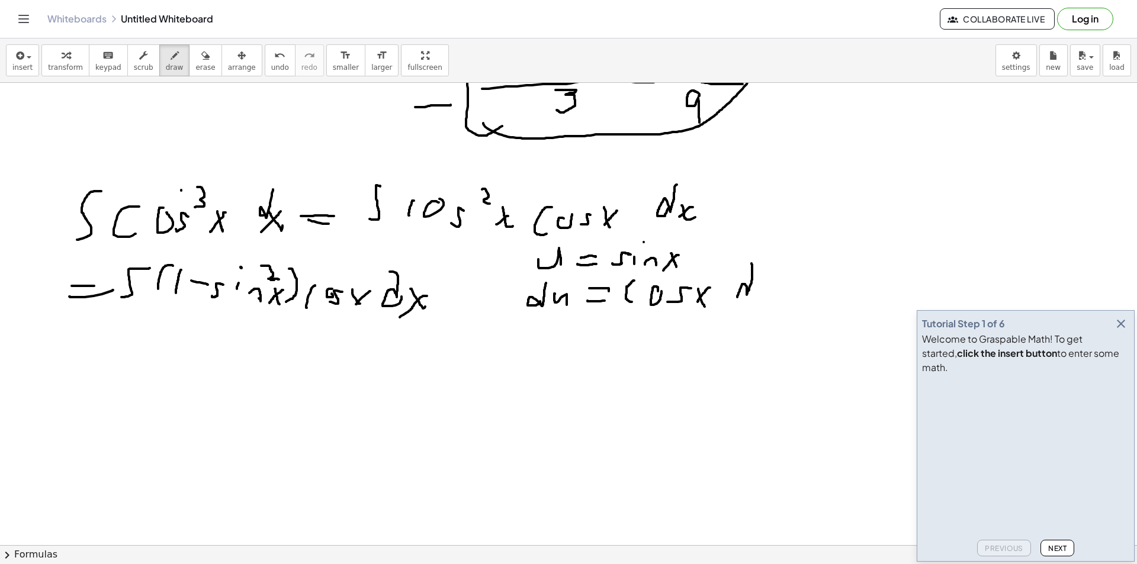
drag, startPoint x: 752, startPoint y: 267, endPoint x: 744, endPoint y: 293, distance: 27.4
click at [744, 293] on div at bounding box center [568, 288] width 1137 height 1002
drag, startPoint x: 765, startPoint y: 288, endPoint x: 775, endPoint y: 295, distance: 12.0
click at [770, 303] on div at bounding box center [568, 288] width 1137 height 1002
drag, startPoint x: 775, startPoint y: 293, endPoint x: 745, endPoint y: 307, distance: 32.9
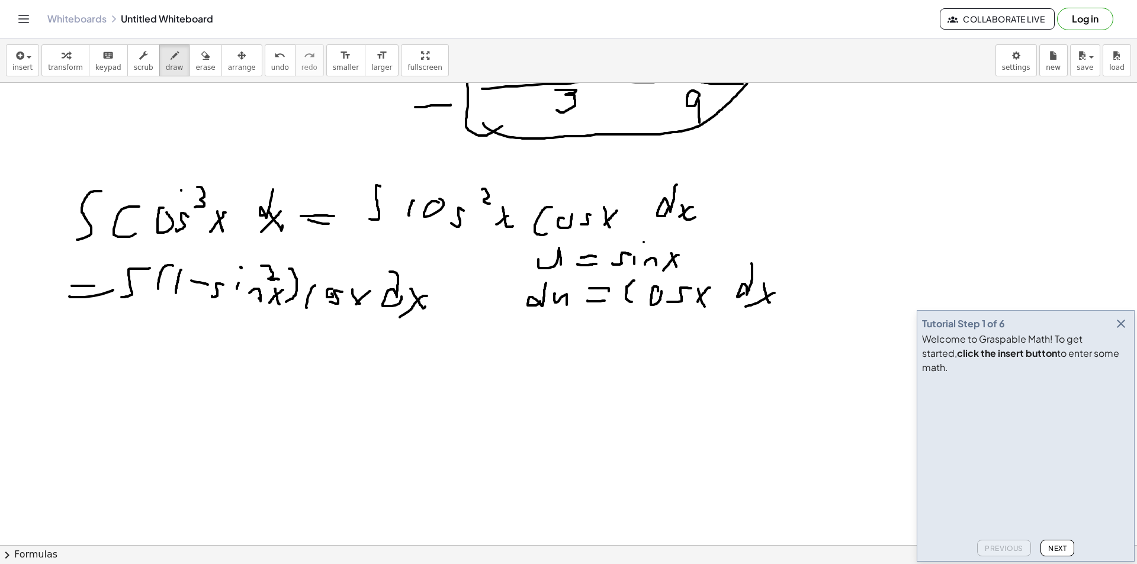
click at [745, 307] on div at bounding box center [568, 288] width 1137 height 1002
drag, startPoint x: 81, startPoint y: 345, endPoint x: 88, endPoint y: 364, distance: 19.7
click at [110, 352] on div at bounding box center [568, 288] width 1137 height 1002
drag, startPoint x: 78, startPoint y: 367, endPoint x: 112, endPoint y: 367, distance: 34.4
click at [112, 367] on div at bounding box center [568, 288] width 1137 height 1002
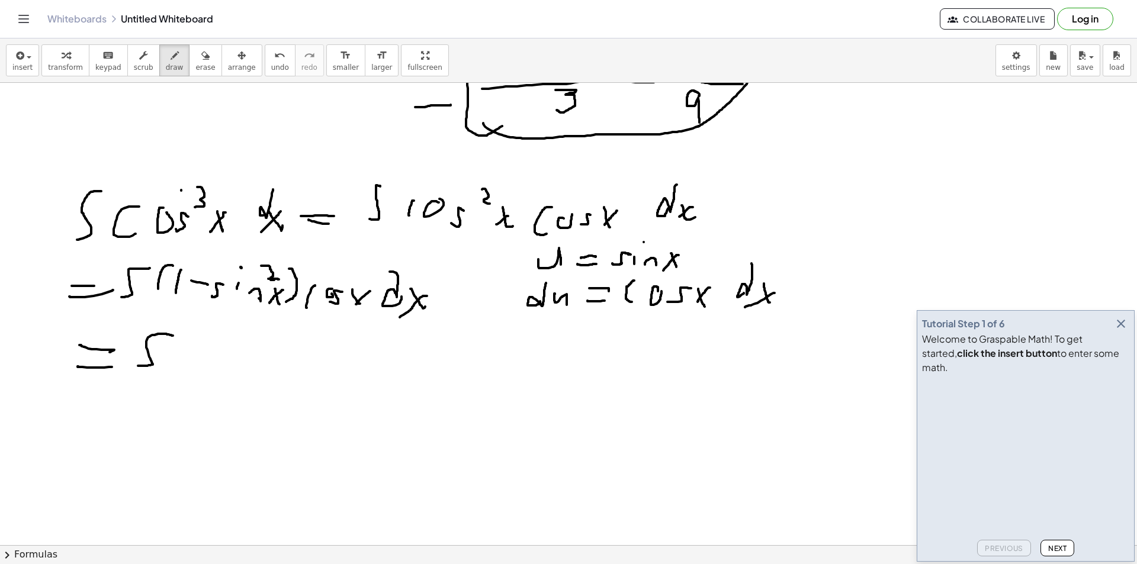
drag, startPoint x: 169, startPoint y: 335, endPoint x: 130, endPoint y: 367, distance: 50.5
click at [131, 366] on div at bounding box center [568, 288] width 1137 height 1002
drag, startPoint x: 178, startPoint y: 350, endPoint x: 185, endPoint y: 376, distance: 26.3
click at [183, 376] on div at bounding box center [568, 288] width 1137 height 1002
drag, startPoint x: 203, startPoint y: 365, endPoint x: 210, endPoint y: 371, distance: 10.1
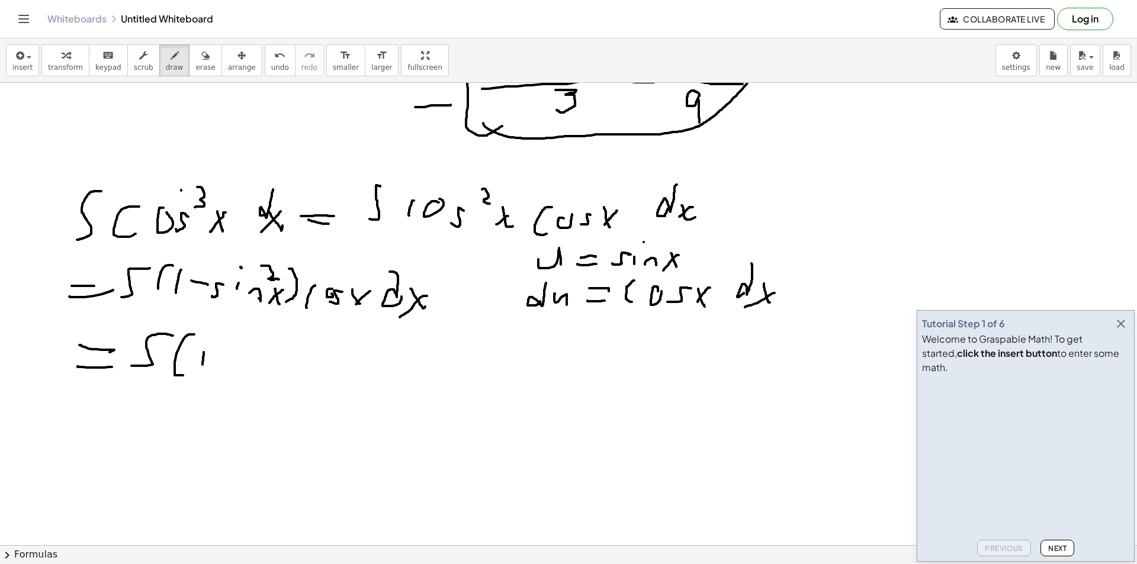
click at [201, 379] on div at bounding box center [568, 288] width 1137 height 1002
drag, startPoint x: 222, startPoint y: 363, endPoint x: 230, endPoint y: 363, distance: 7.7
click at [230, 363] on div at bounding box center [568, 288] width 1137 height 1002
drag, startPoint x: 247, startPoint y: 360, endPoint x: 267, endPoint y: 376, distance: 26.1
click at [267, 376] on div at bounding box center [568, 288] width 1137 height 1002
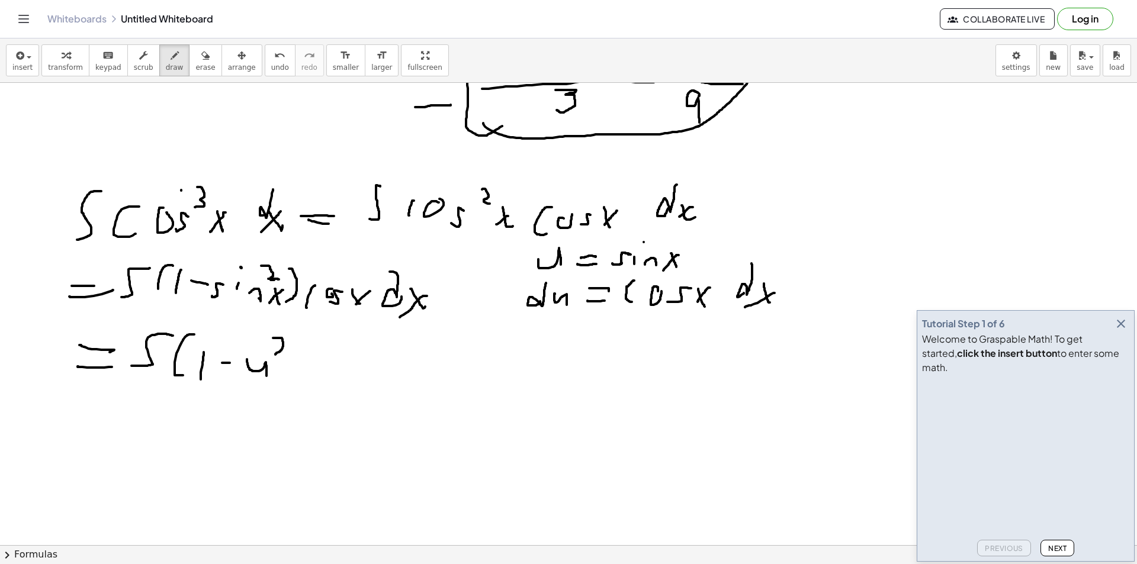
drag, startPoint x: 281, startPoint y: 338, endPoint x: 281, endPoint y: 357, distance: 18.4
click at [280, 357] on div at bounding box center [568, 288] width 1137 height 1002
drag, startPoint x: 299, startPoint y: 342, endPoint x: 287, endPoint y: 380, distance: 40.5
click at [287, 380] on div at bounding box center [568, 288] width 1137 height 1002
drag, startPoint x: 339, startPoint y: 338, endPoint x: 335, endPoint y: 368, distance: 30.0
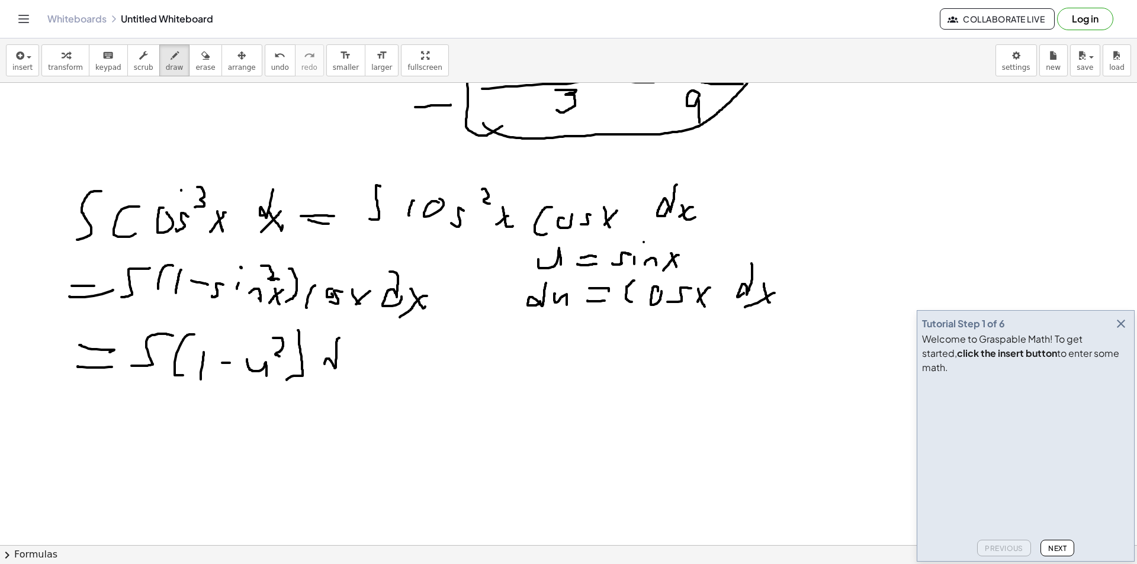
click at [335, 369] on div at bounding box center [568, 288] width 1137 height 1002
drag, startPoint x: 344, startPoint y: 360, endPoint x: 365, endPoint y: 374, distance: 25.3
click at [364, 374] on div at bounding box center [568, 288] width 1137 height 1002
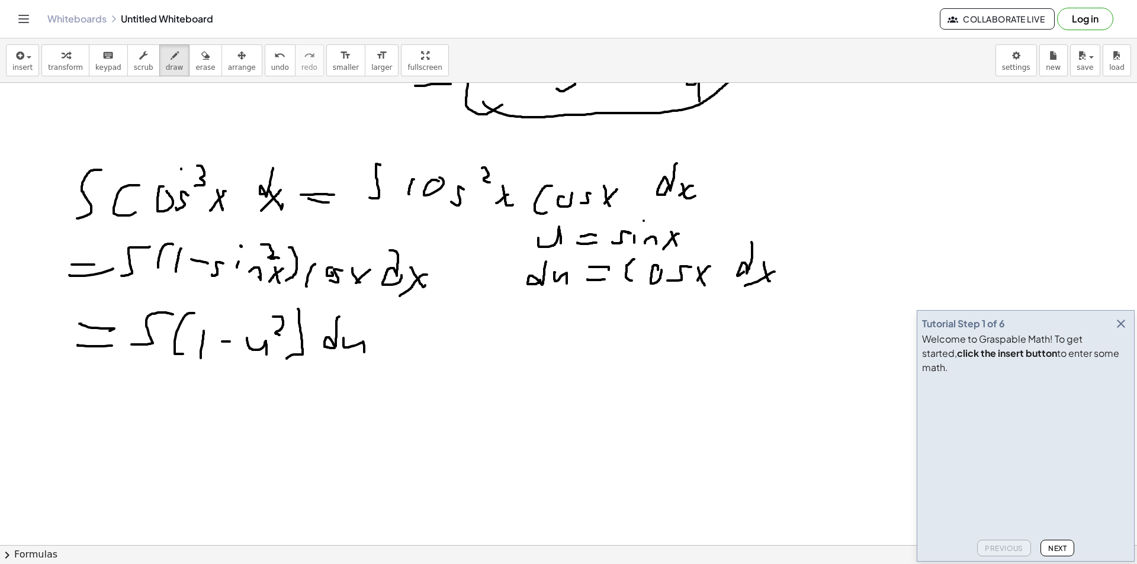
scroll to position [355, 0]
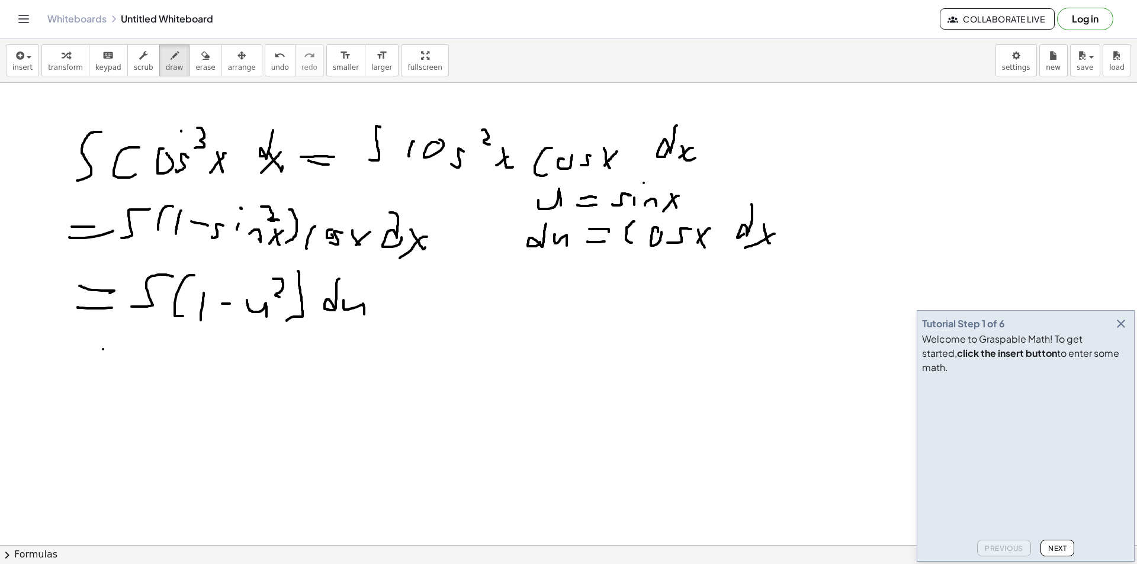
drag, startPoint x: 103, startPoint y: 349, endPoint x: 128, endPoint y: 348, distance: 24.9
click at [128, 348] on div at bounding box center [568, 229] width 1137 height 1002
drag, startPoint x: 101, startPoint y: 365, endPoint x: 125, endPoint y: 366, distance: 23.7
click at [125, 366] on div at bounding box center [568, 229] width 1137 height 1002
drag, startPoint x: 162, startPoint y: 364, endPoint x: 189, endPoint y: 372, distance: 27.7
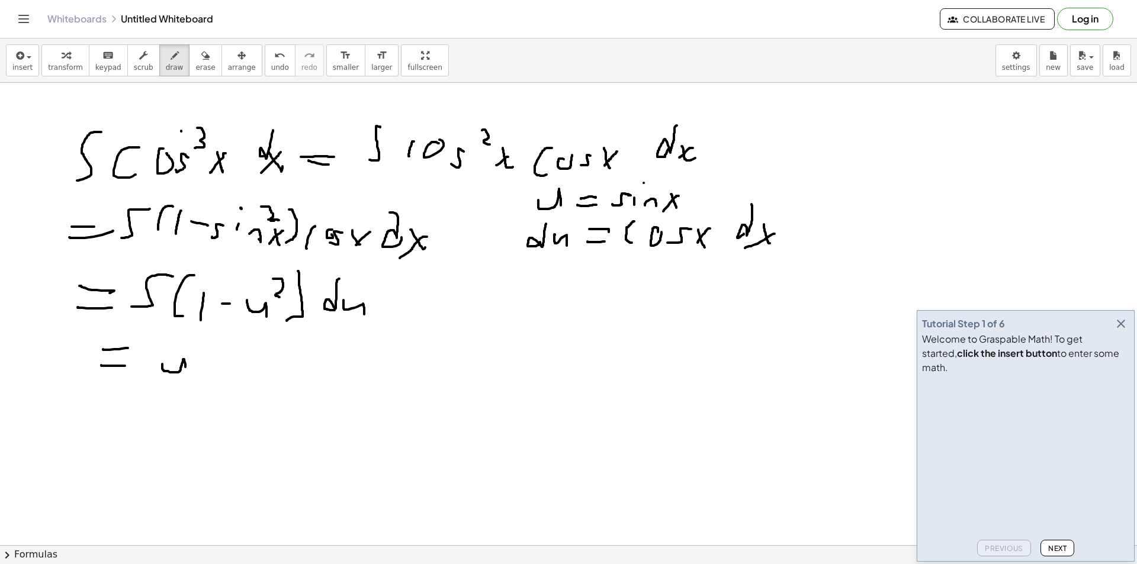
click at [187, 376] on div at bounding box center [568, 229] width 1137 height 1002
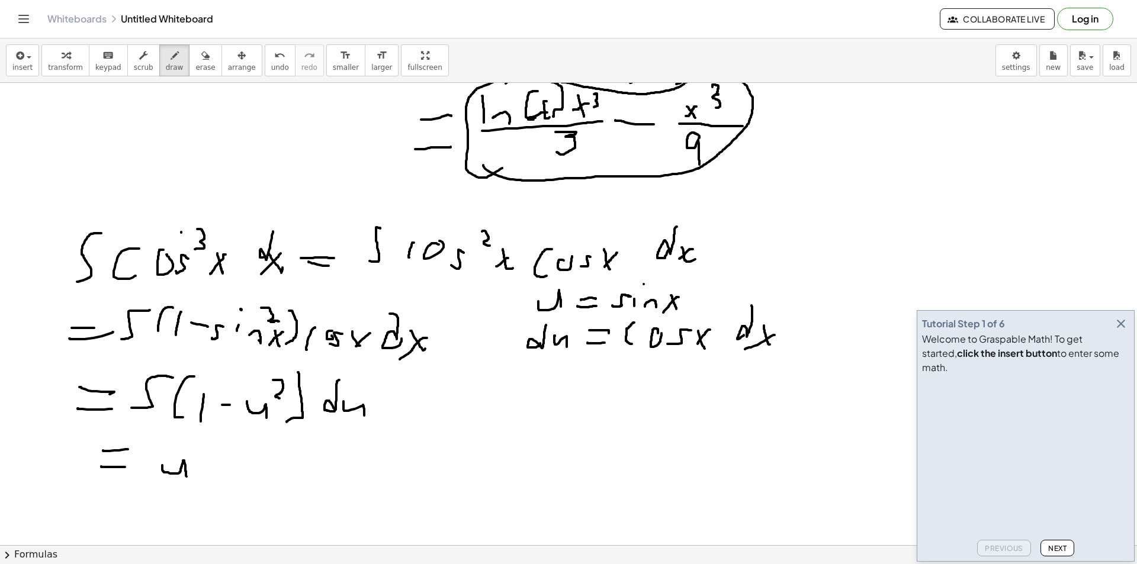
scroll to position [59, 0]
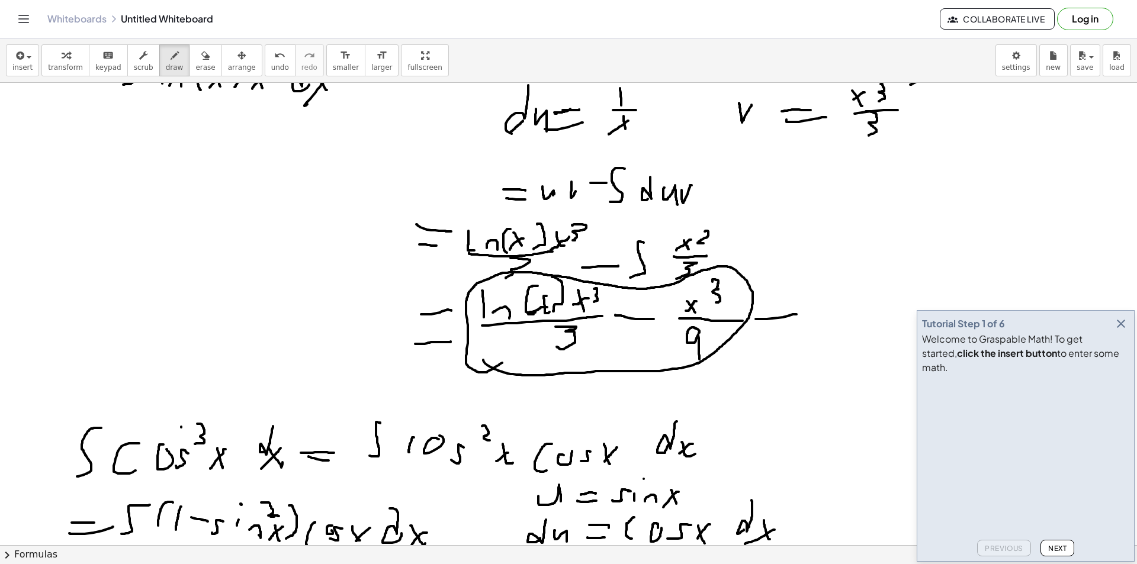
drag, startPoint x: 756, startPoint y: 319, endPoint x: 806, endPoint y: 314, distance: 50.0
click at [806, 314] on div at bounding box center [568, 525] width 1137 height 1002
drag, startPoint x: 784, startPoint y: 317, endPoint x: 793, endPoint y: 331, distance: 16.6
click at [789, 335] on div at bounding box center [568, 525] width 1137 height 1002
drag, startPoint x: 848, startPoint y: 296, endPoint x: 832, endPoint y: 330, distance: 38.1
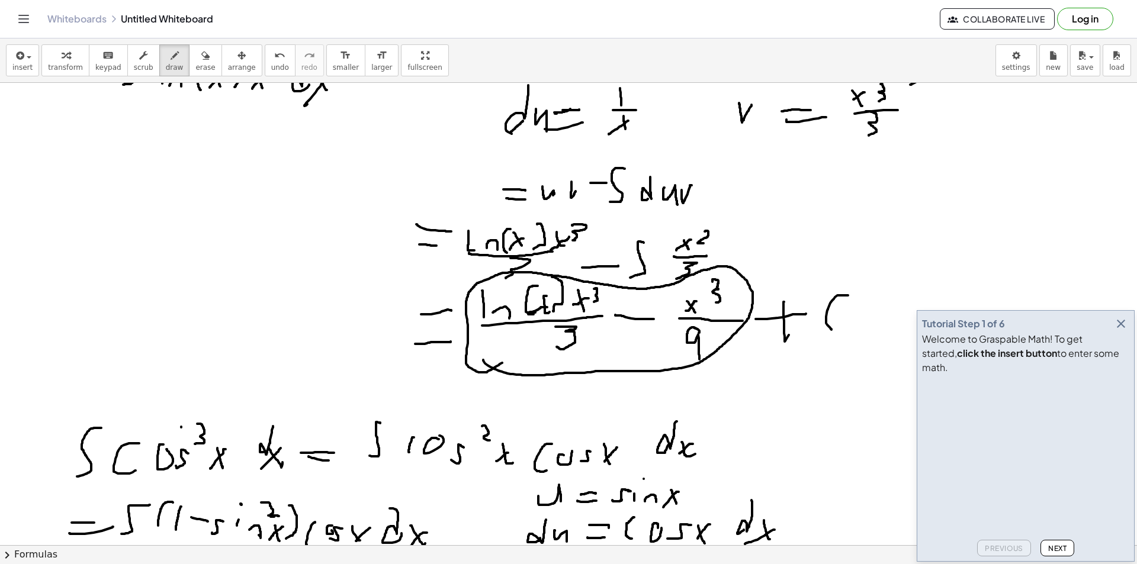
click at [832, 330] on div at bounding box center [568, 525] width 1137 height 1002
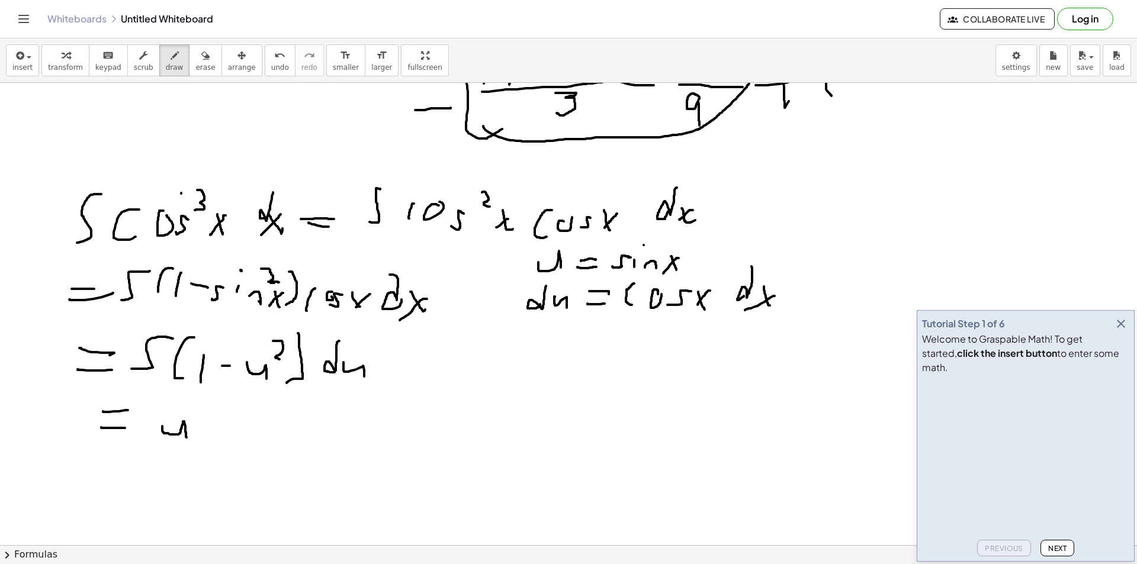
scroll to position [296, 0]
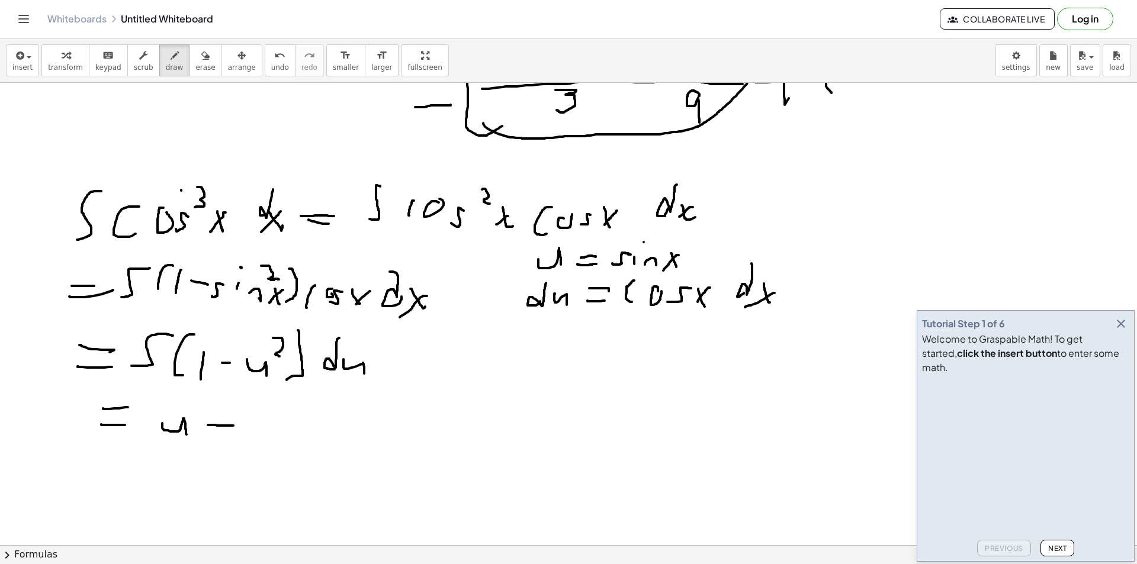
drag, startPoint x: 208, startPoint y: 425, endPoint x: 236, endPoint y: 426, distance: 27.9
click at [236, 426] on div at bounding box center [568, 288] width 1137 height 1002
drag, startPoint x: 265, startPoint y: 402, endPoint x: 289, endPoint y: 395, distance: 25.3
click at [280, 419] on div at bounding box center [568, 288] width 1137 height 1002
drag, startPoint x: 302, startPoint y: 387, endPoint x: 278, endPoint y: 421, distance: 40.9
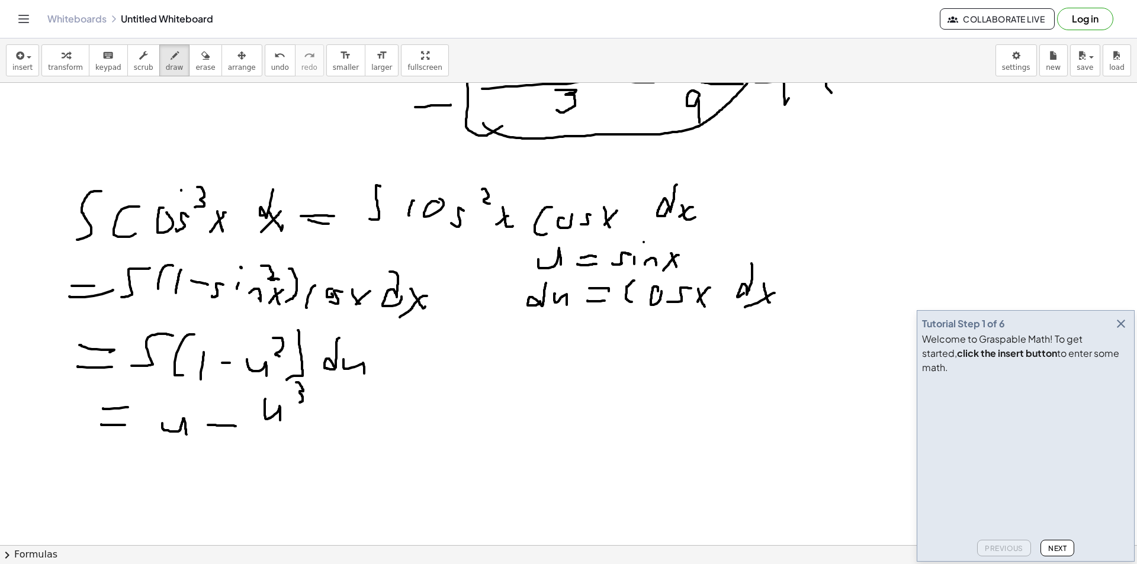
click at [292, 403] on div at bounding box center [568, 288] width 1137 height 1002
drag, startPoint x: 262, startPoint y: 428, endPoint x: 304, endPoint y: 422, distance: 42.5
click at [304, 422] on div at bounding box center [568, 288] width 1137 height 1002
drag, startPoint x: 285, startPoint y: 431, endPoint x: 284, endPoint y: 449, distance: 17.8
click at [277, 450] on div at bounding box center [568, 288] width 1137 height 1002
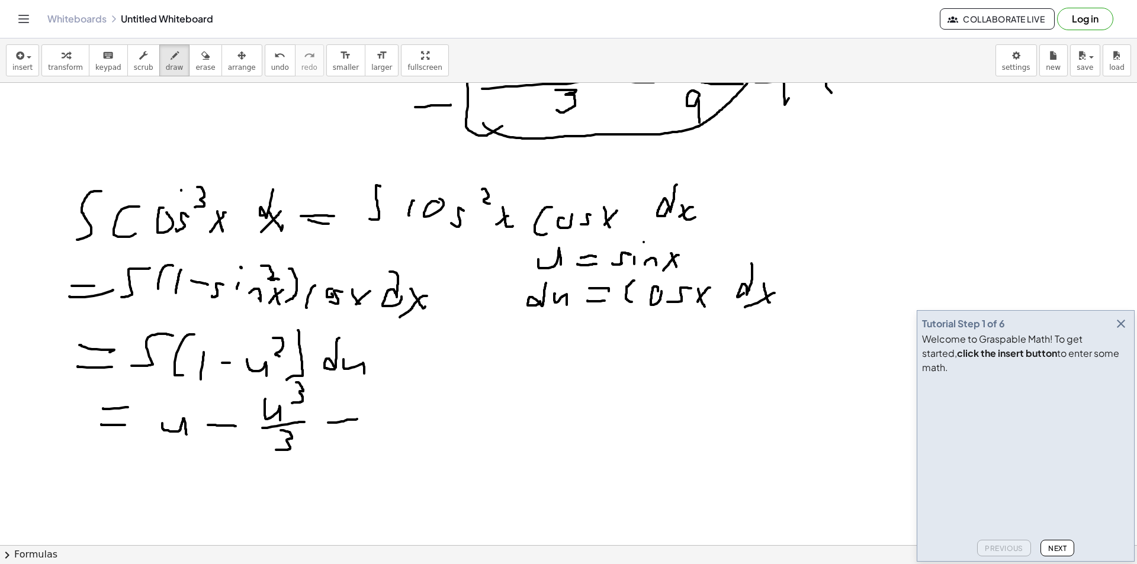
click at [358, 419] on div at bounding box center [568, 288] width 1137 height 1002
click at [353, 424] on div at bounding box center [568, 288] width 1137 height 1002
click at [395, 422] on div at bounding box center [568, 288] width 1137 height 1002
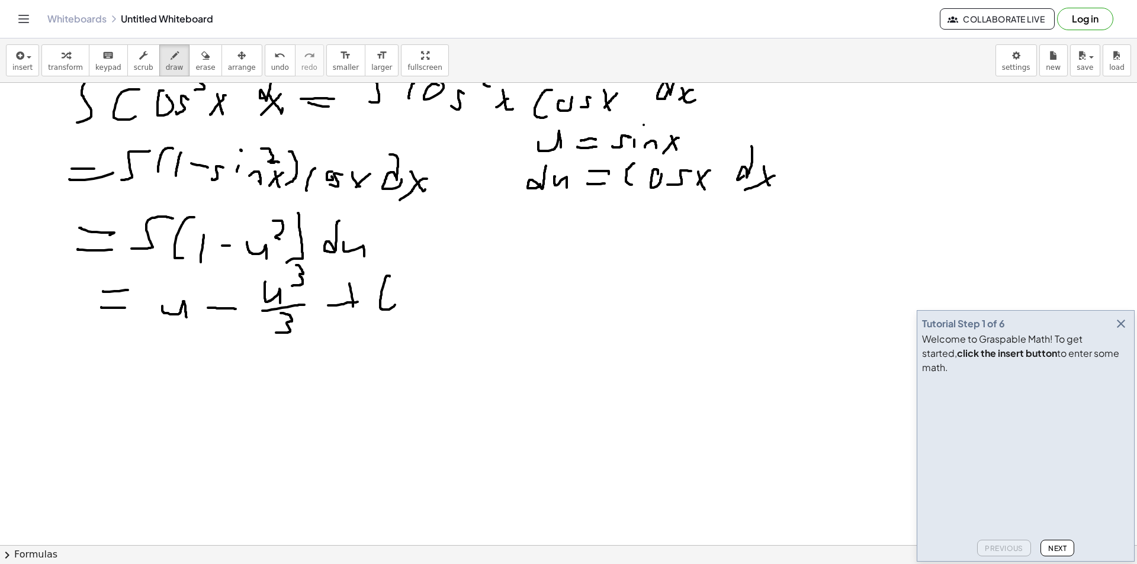
scroll to position [415, 0]
click at [467, 291] on div at bounding box center [568, 169] width 1137 height 1002
click at [473, 304] on div at bounding box center [568, 169] width 1137 height 1002
click at [498, 300] on div at bounding box center [568, 169] width 1137 height 1002
click at [533, 274] on div at bounding box center [568, 169] width 1137 height 1002
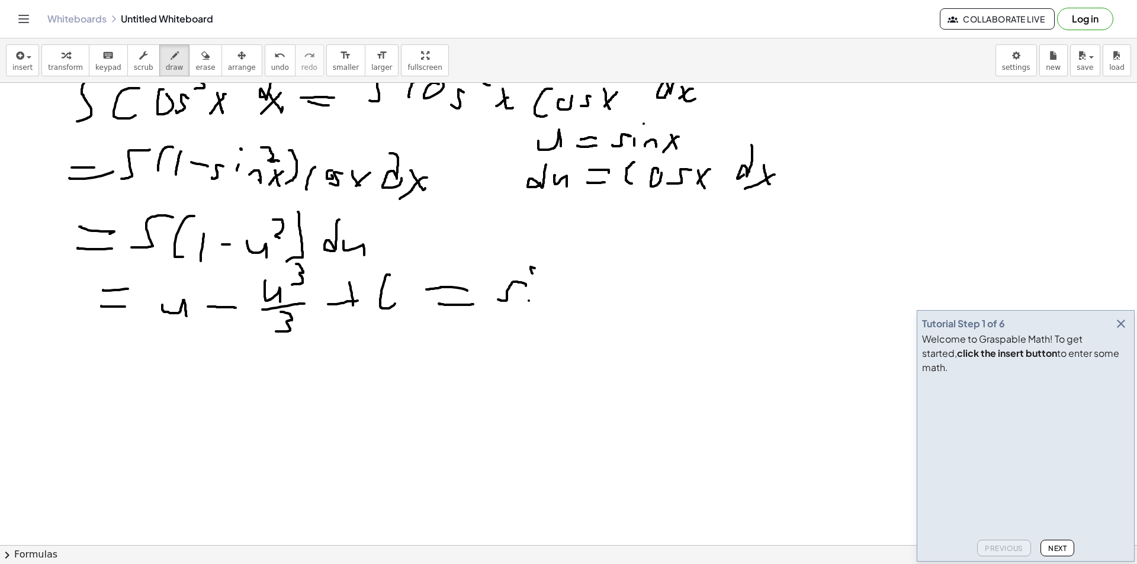
click at [531, 291] on div at bounding box center [568, 169] width 1137 height 1002
click at [560, 301] on div at bounding box center [568, 169] width 1137 height 1002
click at [587, 302] on div at bounding box center [568, 169] width 1137 height 1002
click at [575, 297] on div at bounding box center [568, 169] width 1137 height 1002
click at [633, 285] on div at bounding box center [568, 169] width 1137 height 1002
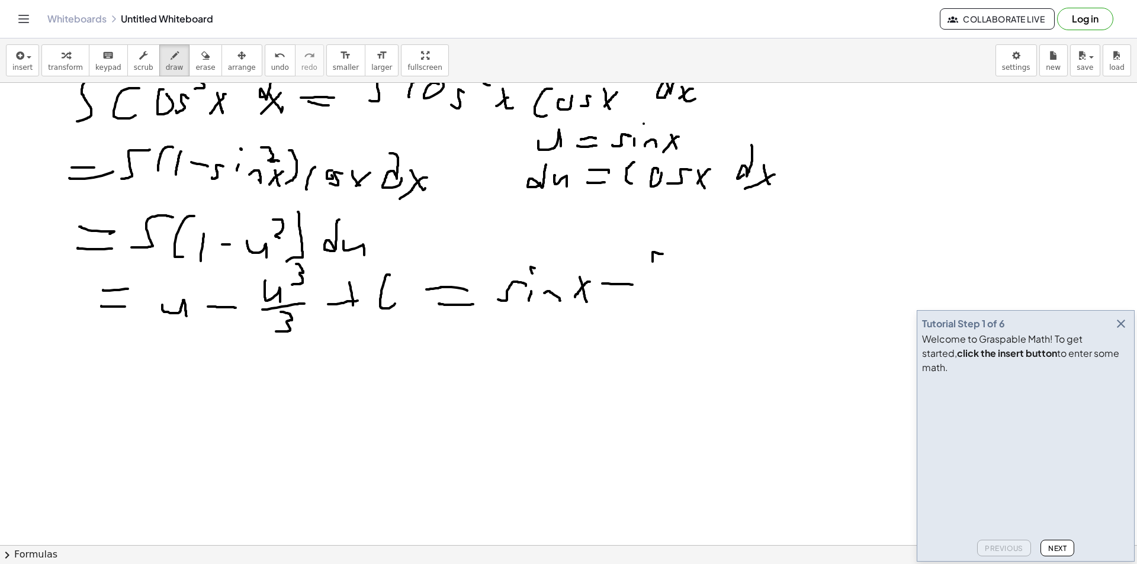
click at [645, 261] on div at bounding box center [568, 169] width 1137 height 1002
click at [673, 248] on div at bounding box center [568, 169] width 1137 height 1002
click at [667, 255] on div at bounding box center [568, 169] width 1137 height 1002
click at [681, 267] on div at bounding box center [568, 169] width 1137 height 1002
click at [700, 268] on div at bounding box center [568, 169] width 1137 height 1002
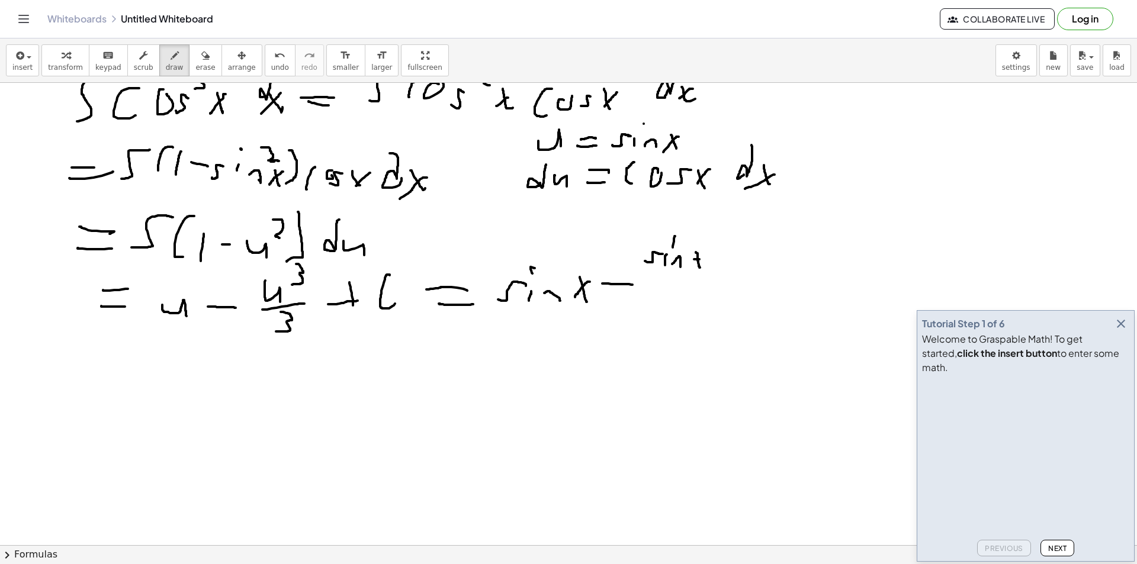
click at [686, 266] on div at bounding box center [568, 169] width 1137 height 1002
click at [685, 244] on div at bounding box center [568, 169] width 1137 height 1002
click at [697, 273] on div at bounding box center [568, 169] width 1137 height 1002
click at [668, 295] on div at bounding box center [568, 169] width 1137 height 1002
click at [768, 271] on div at bounding box center [568, 169] width 1137 height 1002
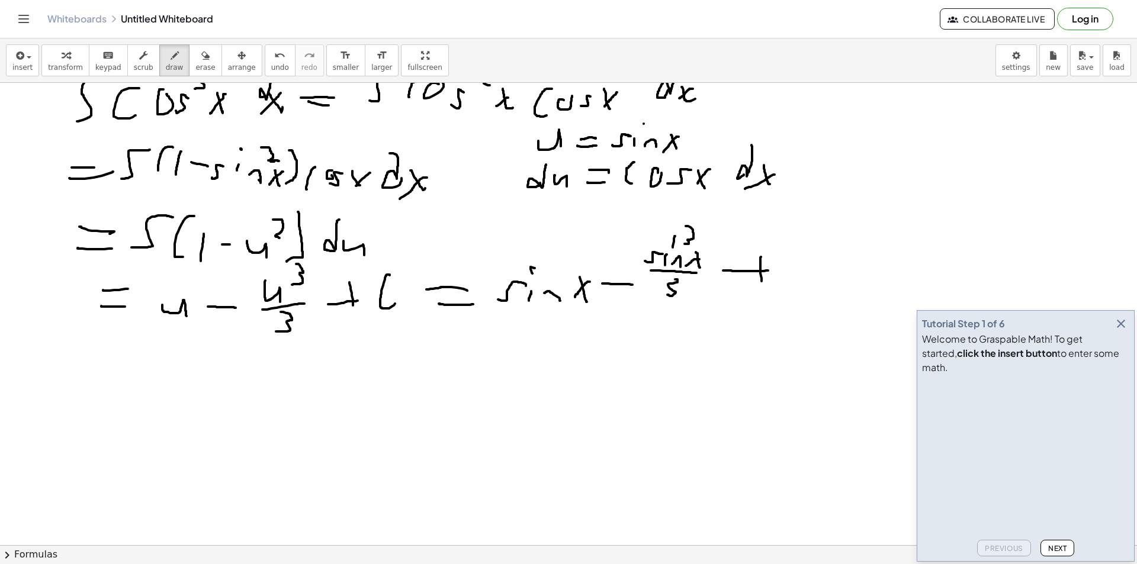
click at [764, 285] on div at bounding box center [568, 169] width 1137 height 1002
click at [826, 280] on div at bounding box center [568, 169] width 1137 height 1002
click at [781, 272] on div at bounding box center [568, 169] width 1137 height 1002
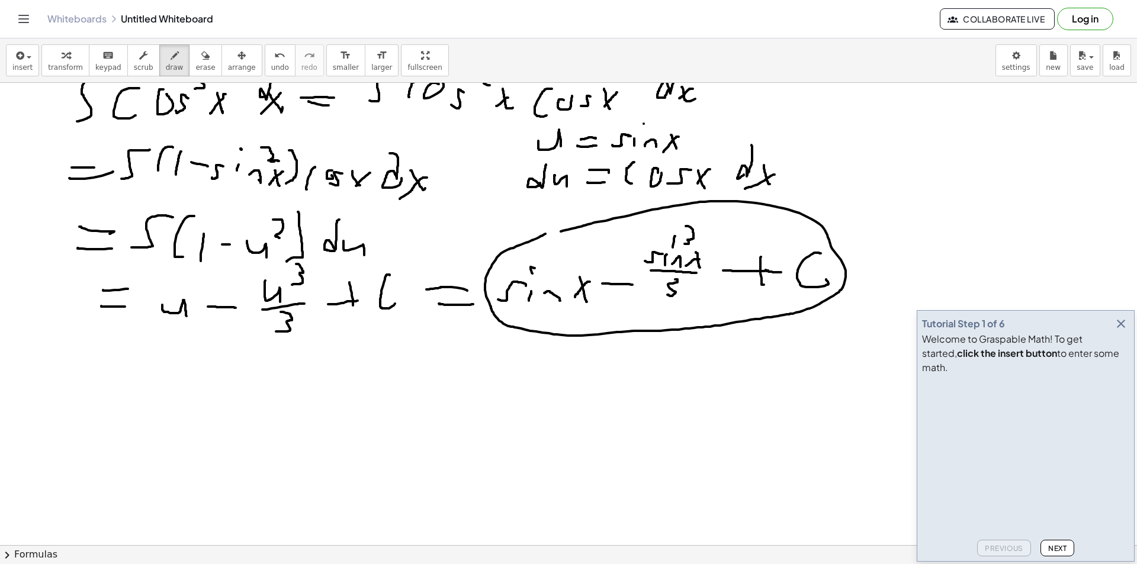
click at [533, 238] on div at bounding box center [568, 169] width 1137 height 1002
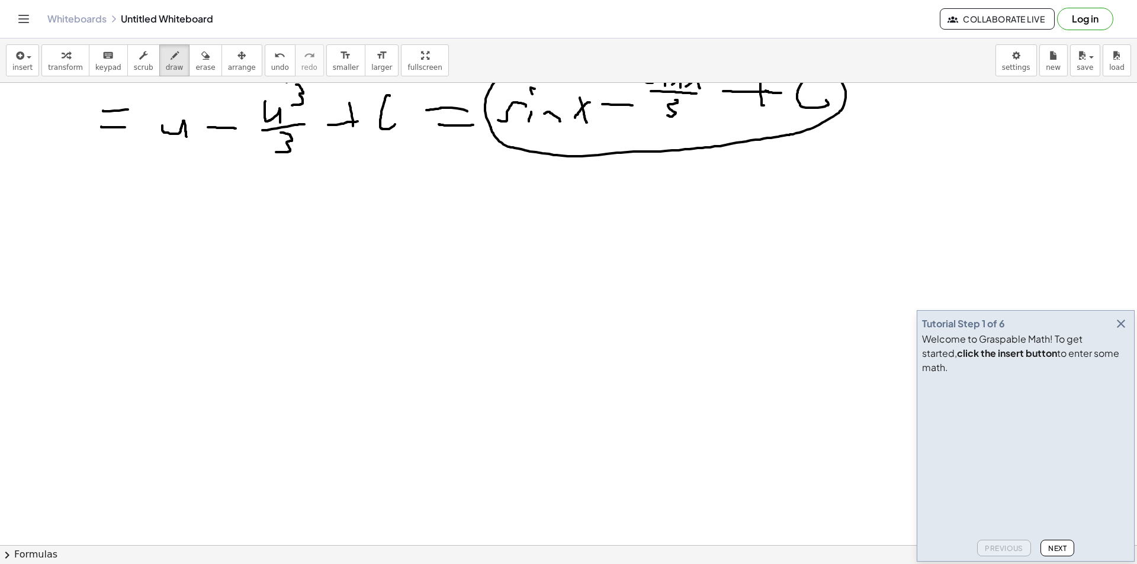
scroll to position [599, 0]
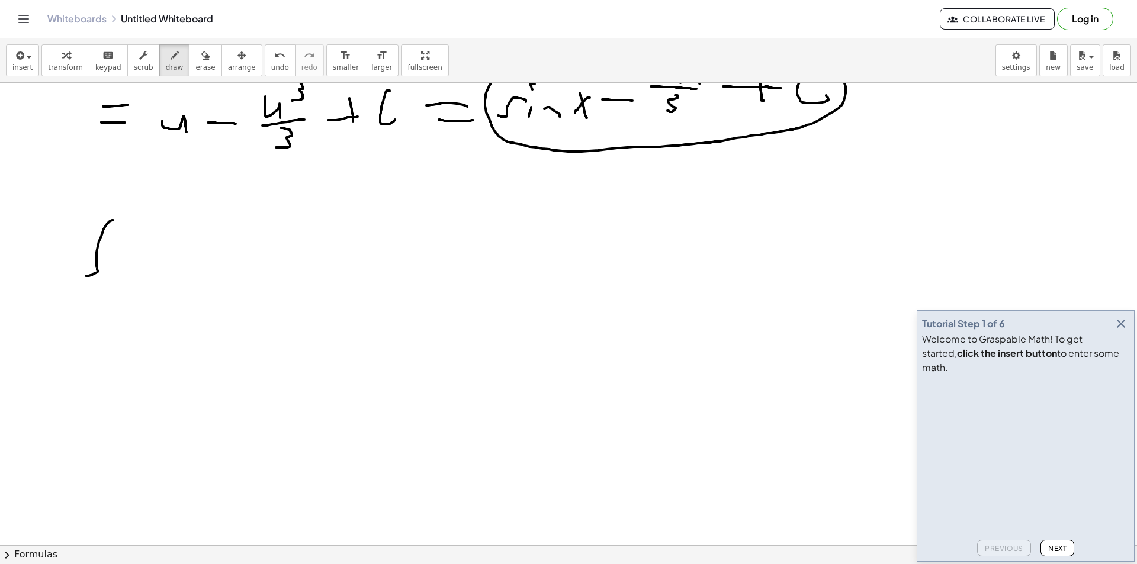
drag, startPoint x: 113, startPoint y: 220, endPoint x: 88, endPoint y: 276, distance: 61.2
click at [82, 277] on div at bounding box center [568, 178] width 1137 height 1388
click at [274, 62] on icon "undo" at bounding box center [279, 56] width 11 height 14
drag, startPoint x: 97, startPoint y: 201, endPoint x: 81, endPoint y: 255, distance: 56.2
click at [81, 255] on div at bounding box center [568, 178] width 1137 height 1388
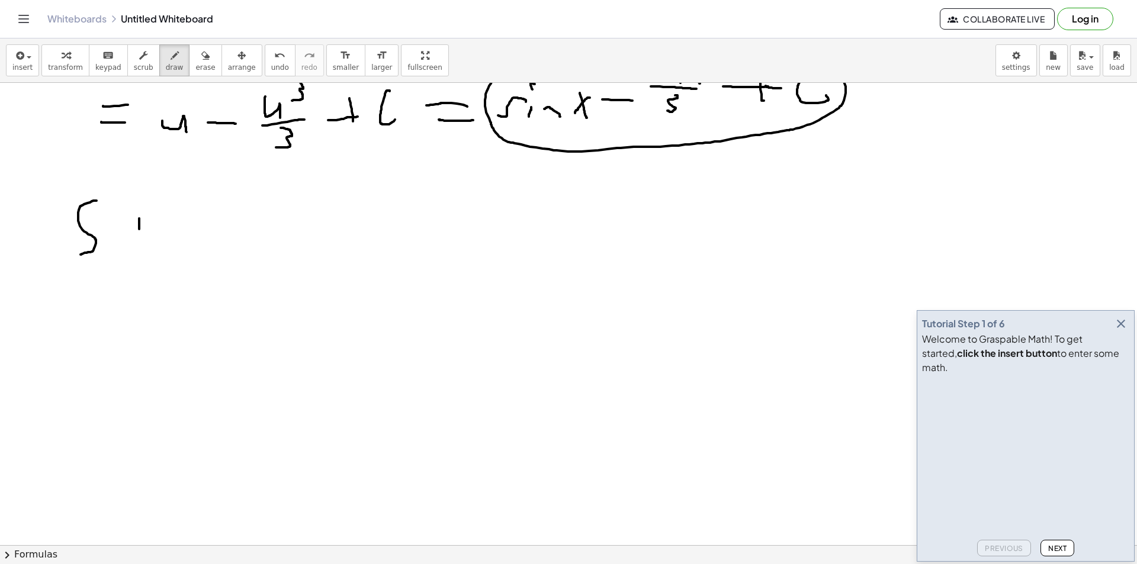
drag, startPoint x: 139, startPoint y: 227, endPoint x: 126, endPoint y: 234, distance: 14.8
click at [133, 246] on div at bounding box center [568, 178] width 1137 height 1388
drag, startPoint x: 139, startPoint y: 221, endPoint x: 141, endPoint y: 195, distance: 25.5
click at [141, 195] on div at bounding box center [568, 178] width 1137 height 1388
drag, startPoint x: 127, startPoint y: 219, endPoint x: 134, endPoint y: 220, distance: 7.2
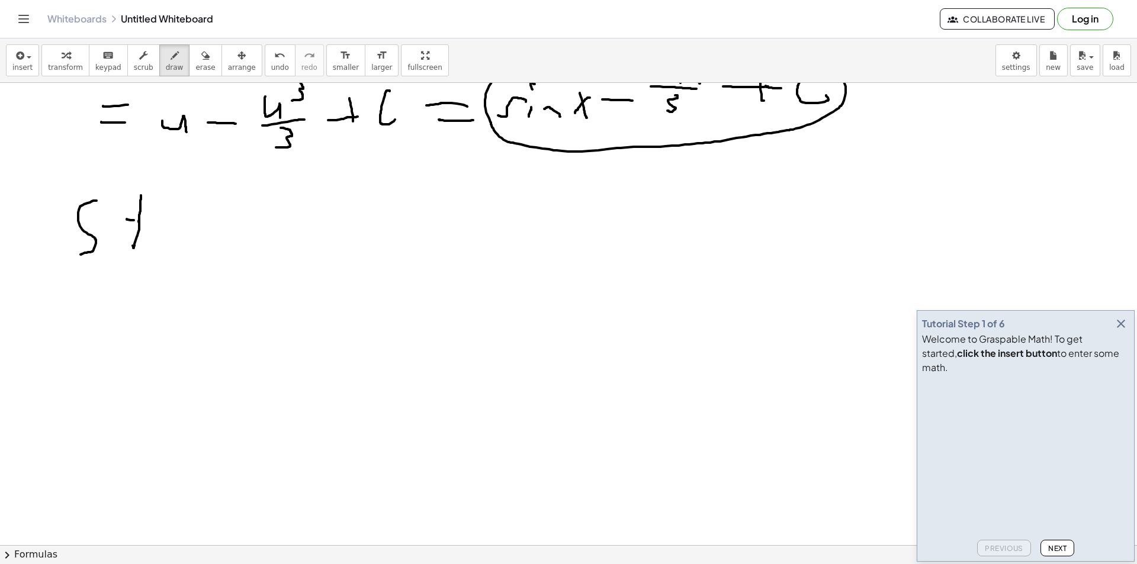
click at [134, 220] on div at bounding box center [568, 178] width 1137 height 1388
drag, startPoint x: 161, startPoint y: 229, endPoint x: 166, endPoint y: 239, distance: 11.9
click at [166, 239] on div at bounding box center [568, 178] width 1137 height 1388
drag, startPoint x: 174, startPoint y: 225, endPoint x: 201, endPoint y: 229, distance: 28.1
click at [184, 244] on div at bounding box center [568, 178] width 1137 height 1388
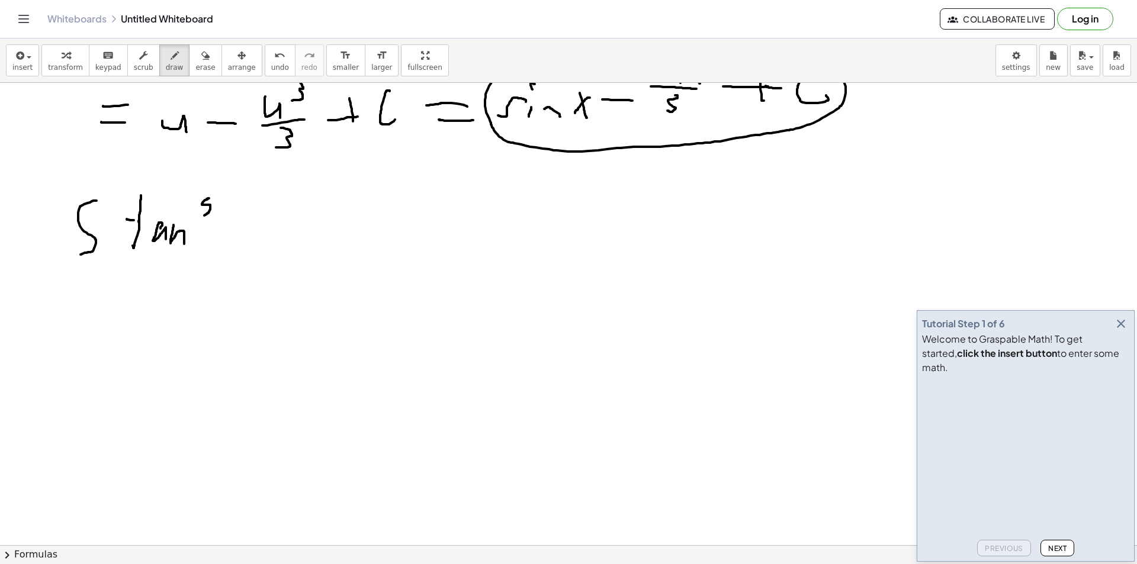
drag, startPoint x: 209, startPoint y: 198, endPoint x: 203, endPoint y: 216, distance: 18.0
click at [204, 216] on div at bounding box center [568, 178] width 1137 height 1388
drag, startPoint x: 206, startPoint y: 194, endPoint x: 201, endPoint y: 200, distance: 7.6
click at [201, 195] on div at bounding box center [568, 178] width 1137 height 1388
drag, startPoint x: 217, startPoint y: 223, endPoint x: 233, endPoint y: 255, distance: 35.8
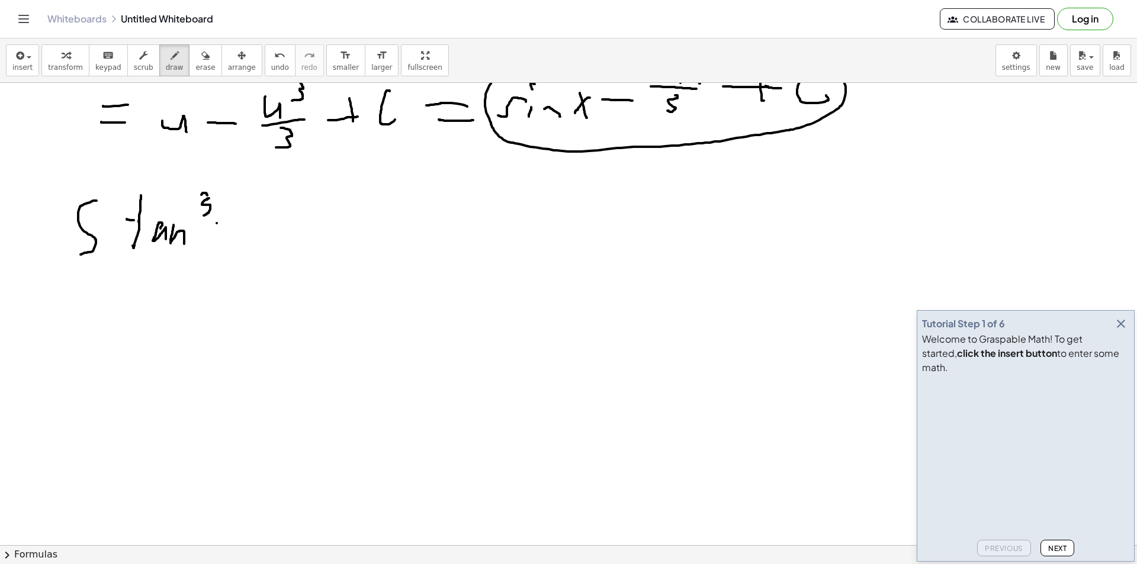
click at [233, 255] on div at bounding box center [568, 178] width 1137 height 1388
drag, startPoint x: 227, startPoint y: 235, endPoint x: 211, endPoint y: 255, distance: 26.2
click at [211, 255] on div at bounding box center [568, 178] width 1137 height 1388
drag, startPoint x: 264, startPoint y: 216, endPoint x: 263, endPoint y: 253, distance: 36.7
click at [263, 253] on div at bounding box center [568, 178] width 1137 height 1388
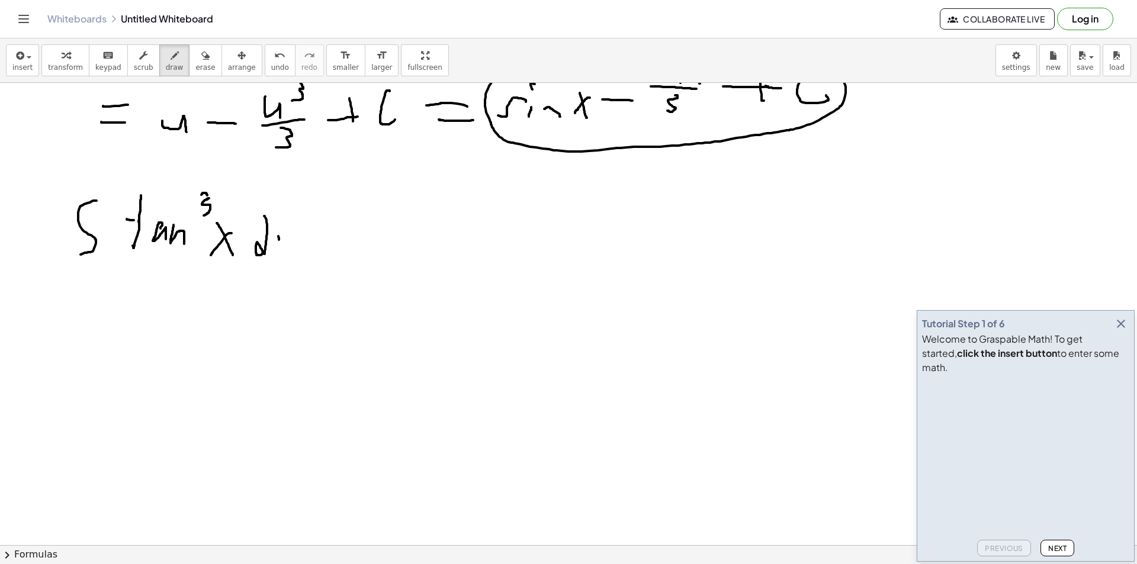
drag, startPoint x: 278, startPoint y: 236, endPoint x: 288, endPoint y: 264, distance: 29.6
click at [288, 264] on div at bounding box center [568, 178] width 1137 height 1388
click at [275, 261] on div at bounding box center [568, 178] width 1137 height 1388
drag, startPoint x: 306, startPoint y: 242, endPoint x: 350, endPoint y: 237, distance: 44.7
click at [350, 237] on div at bounding box center [568, 178] width 1137 height 1388
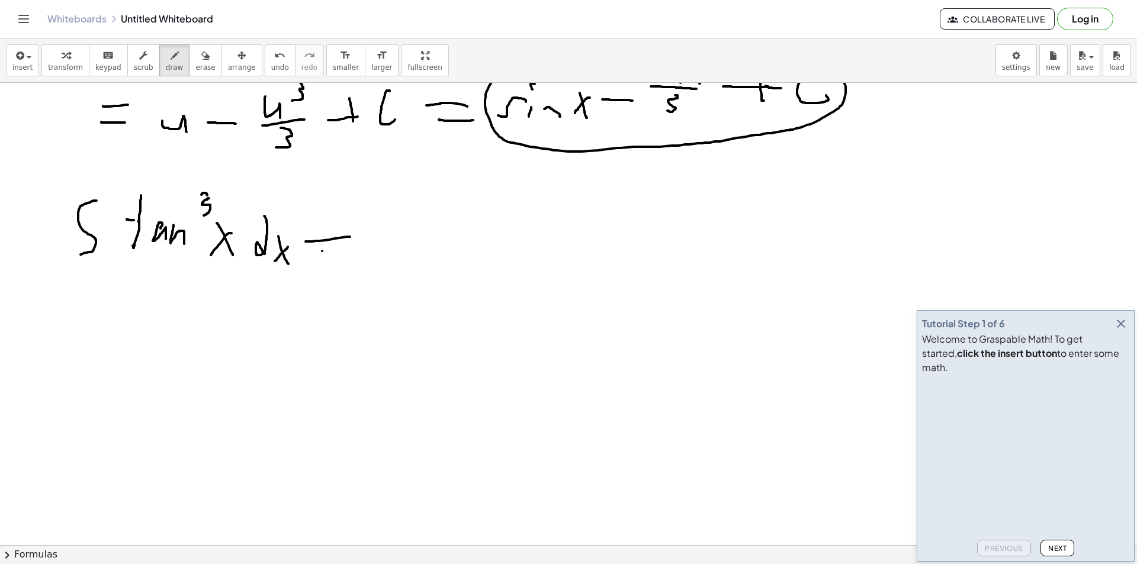
drag, startPoint x: 322, startPoint y: 251, endPoint x: 418, endPoint y: 244, distance: 96.2
click at [421, 240] on div at bounding box center [568, 178] width 1137 height 1388
click at [274, 54] on icon "undo" at bounding box center [279, 56] width 11 height 14
click at [274, 56] on icon "undo" at bounding box center [279, 56] width 11 height 14
drag, startPoint x: 315, startPoint y: 227, endPoint x: 326, endPoint y: 233, distance: 12.5
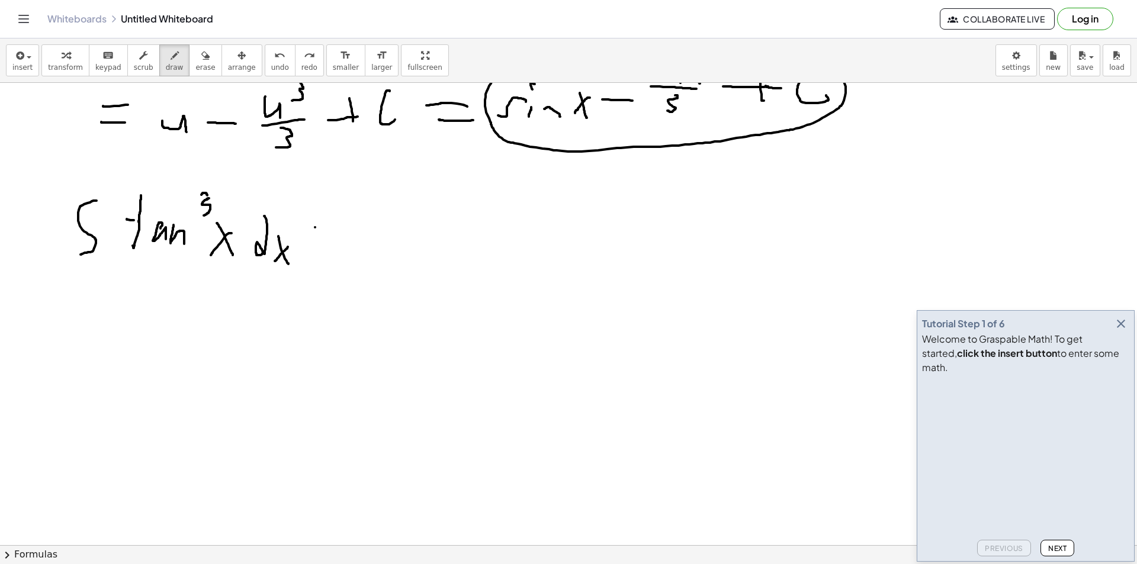
click at [339, 228] on div at bounding box center [568, 178] width 1137 height 1388
drag, startPoint x: 321, startPoint y: 244, endPoint x: 357, endPoint y: 244, distance: 35.5
click at [357, 244] on div at bounding box center [568, 178] width 1137 height 1388
drag, startPoint x: 402, startPoint y: 209, endPoint x: 397, endPoint y: 229, distance: 21.4
click at [400, 236] on div at bounding box center [568, 178] width 1137 height 1388
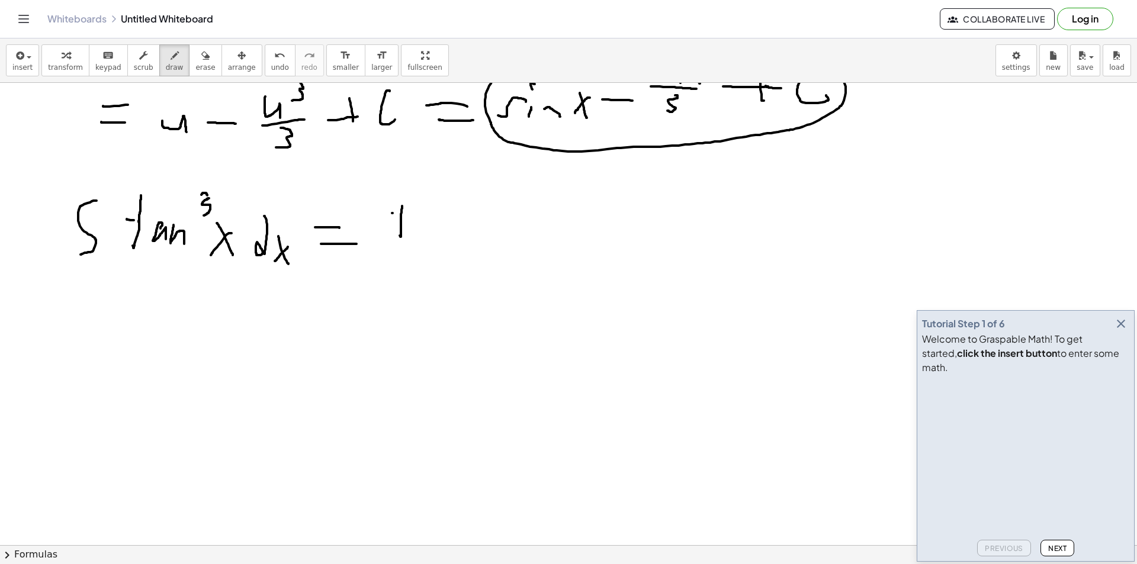
drag, startPoint x: 392, startPoint y: 213, endPoint x: 408, endPoint y: 222, distance: 17.5
click at [403, 216] on div at bounding box center [568, 178] width 1137 height 1388
drag, startPoint x: 427, startPoint y: 220, endPoint x: 429, endPoint y: 229, distance: 9.1
click at [429, 229] on div at bounding box center [568, 178] width 1137 height 1388
drag, startPoint x: 451, startPoint y: 222, endPoint x: 453, endPoint y: 239, distance: 17.9
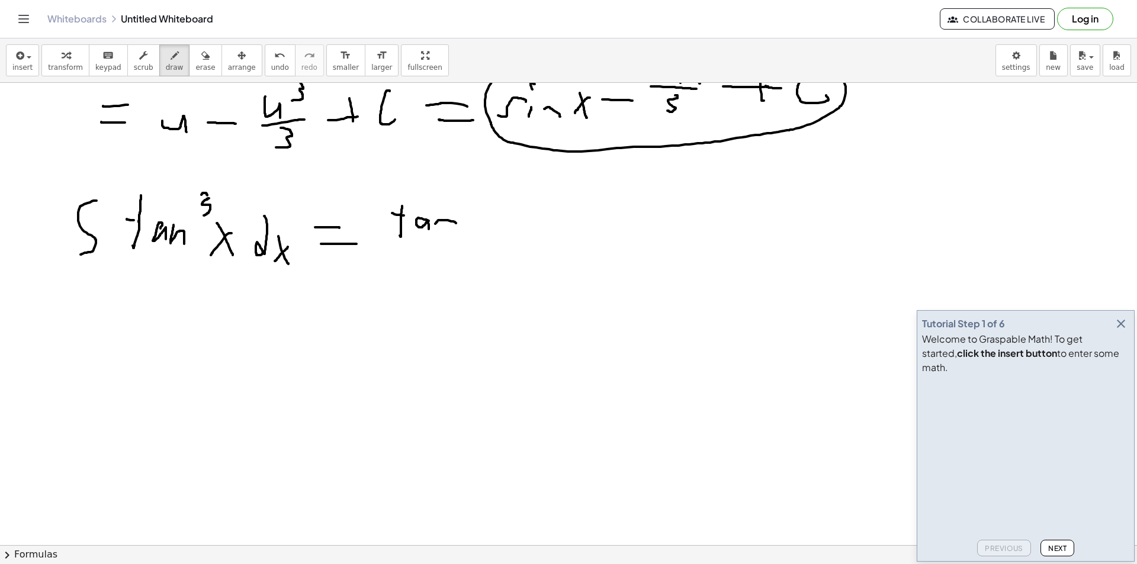
click at [453, 239] on div at bounding box center [568, 178] width 1137 height 1388
drag, startPoint x: 480, startPoint y: 205, endPoint x: 477, endPoint y: 219, distance: 13.9
click at [476, 219] on div at bounding box center [568, 178] width 1137 height 1388
drag, startPoint x: 496, startPoint y: 222, endPoint x: 510, endPoint y: 221, distance: 14.2
click at [502, 232] on div at bounding box center [568, 178] width 1137 height 1388
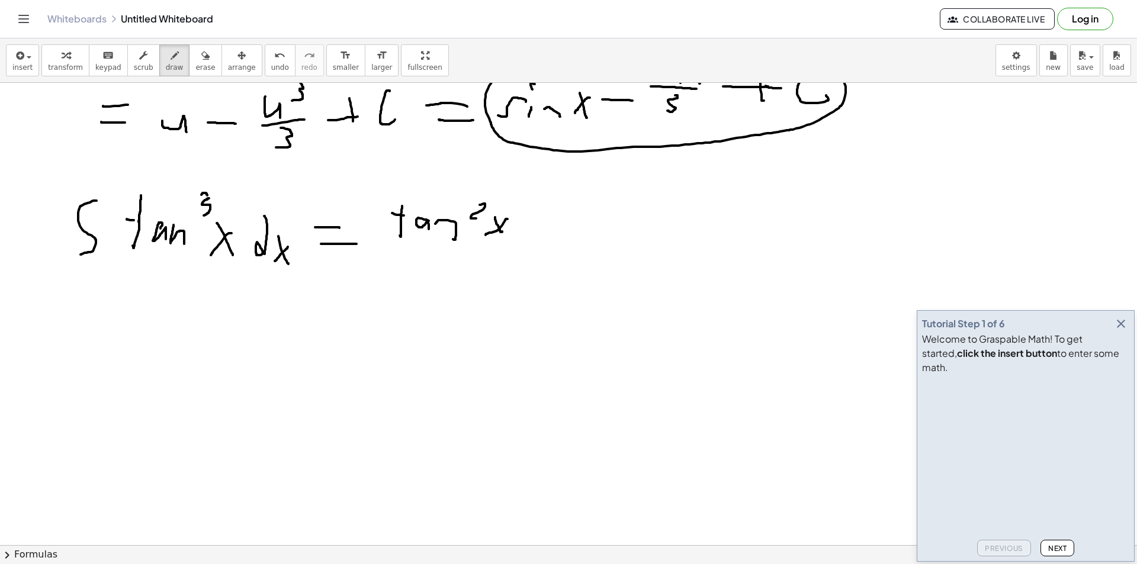
drag, startPoint x: 508, startPoint y: 219, endPoint x: 537, endPoint y: 223, distance: 29.2
click at [485, 236] on div at bounding box center [568, 178] width 1137 height 1388
drag, startPoint x: 551, startPoint y: 213, endPoint x: 545, endPoint y: 240, distance: 27.9
click at [545, 240] on div at bounding box center [568, 178] width 1137 height 1388
click at [559, 221] on div at bounding box center [568, 178] width 1137 height 1388
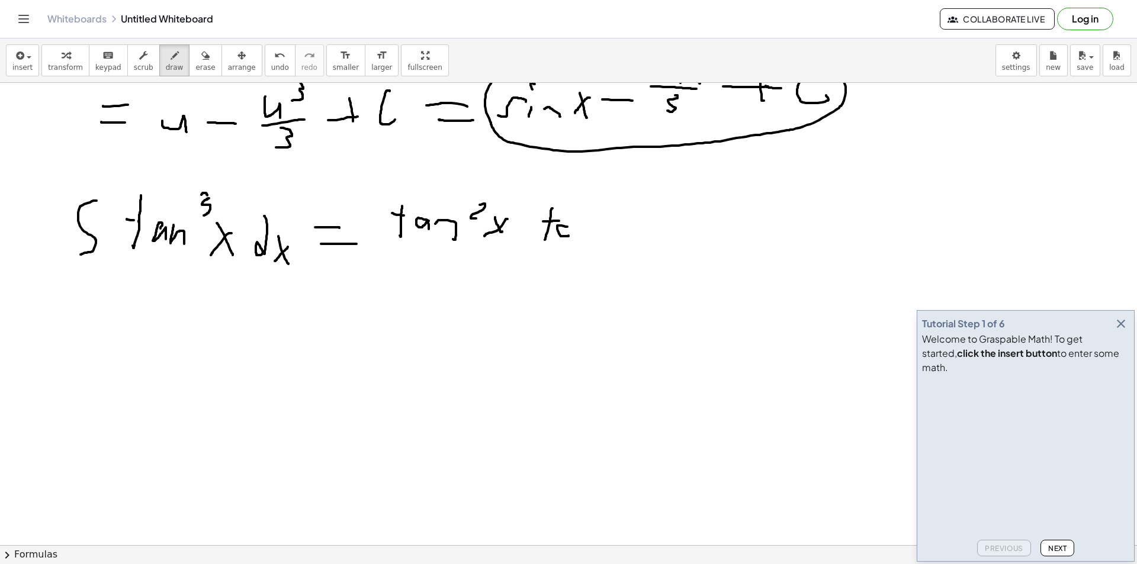
drag, startPoint x: 560, startPoint y: 226, endPoint x: 580, endPoint y: 241, distance: 25.4
click at [569, 242] on div at bounding box center [568, 178] width 1137 height 1388
drag, startPoint x: 582, startPoint y: 236, endPoint x: 591, endPoint y: 239, distance: 9.4
click at [591, 239] on div at bounding box center [568, 178] width 1137 height 1388
drag, startPoint x: 602, startPoint y: 228, endPoint x: 612, endPoint y: 235, distance: 12.3
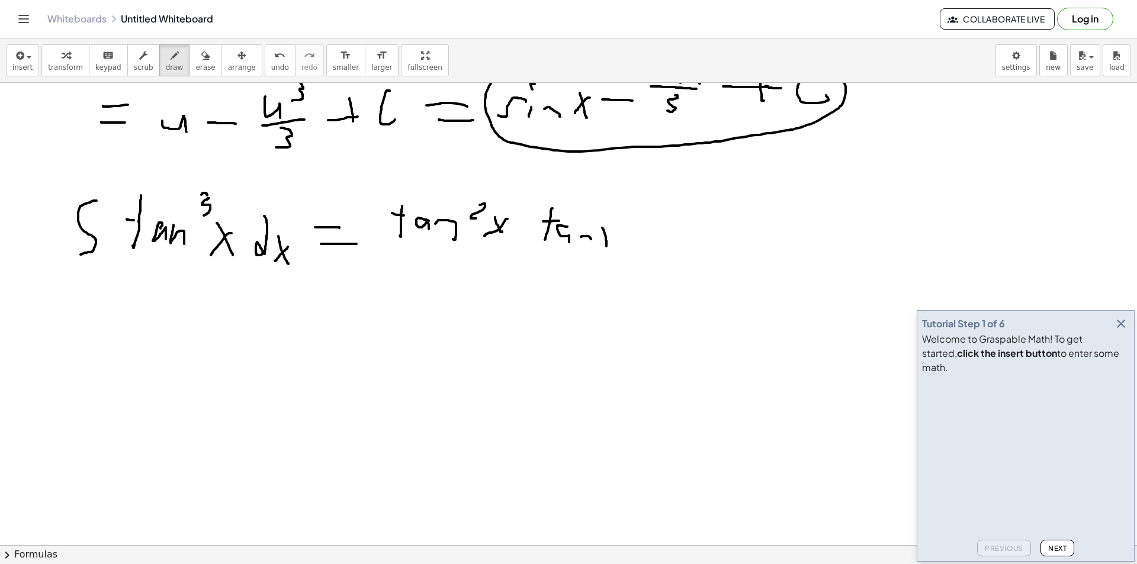
click at [607, 246] on div at bounding box center [568, 178] width 1137 height 1388
drag, startPoint x: 612, startPoint y: 235, endPoint x: 601, endPoint y: 242, distance: 13.8
click at [601, 242] on div at bounding box center [568, 178] width 1137 height 1388
drag, startPoint x: 646, startPoint y: 212, endPoint x: 651, endPoint y: 232, distance: 20.3
click at [645, 238] on div at bounding box center [568, 178] width 1137 height 1388
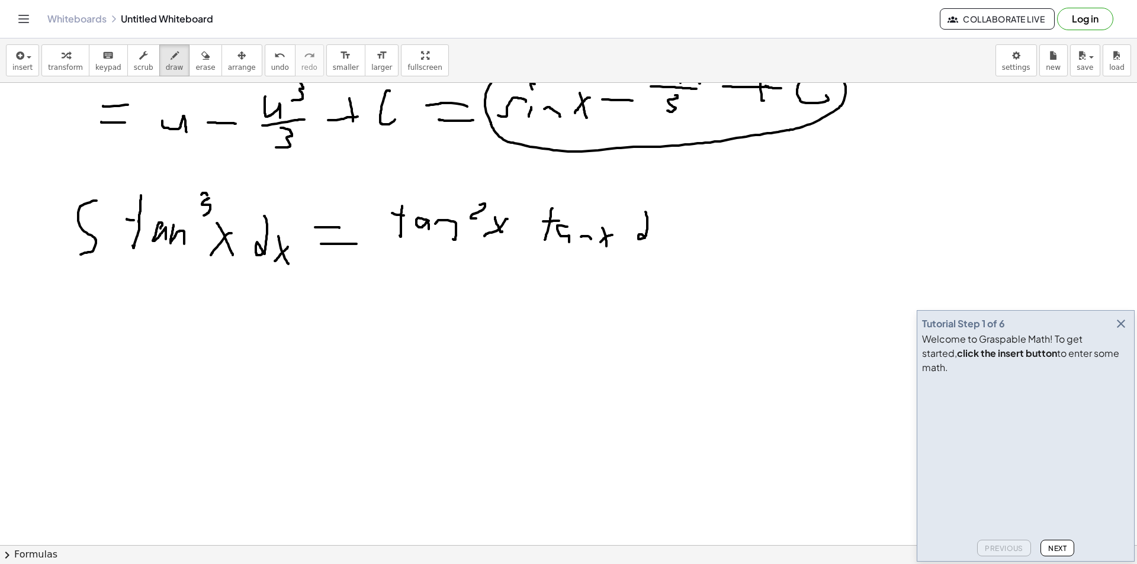
click at [658, 243] on div at bounding box center [568, 178] width 1137 height 1388
click at [648, 246] on div at bounding box center [568, 178] width 1137 height 1388
click at [374, 230] on div at bounding box center [568, 178] width 1137 height 1388
click at [130, 312] on div at bounding box center [568, 178] width 1137 height 1388
click at [129, 320] on div at bounding box center [568, 178] width 1137 height 1388
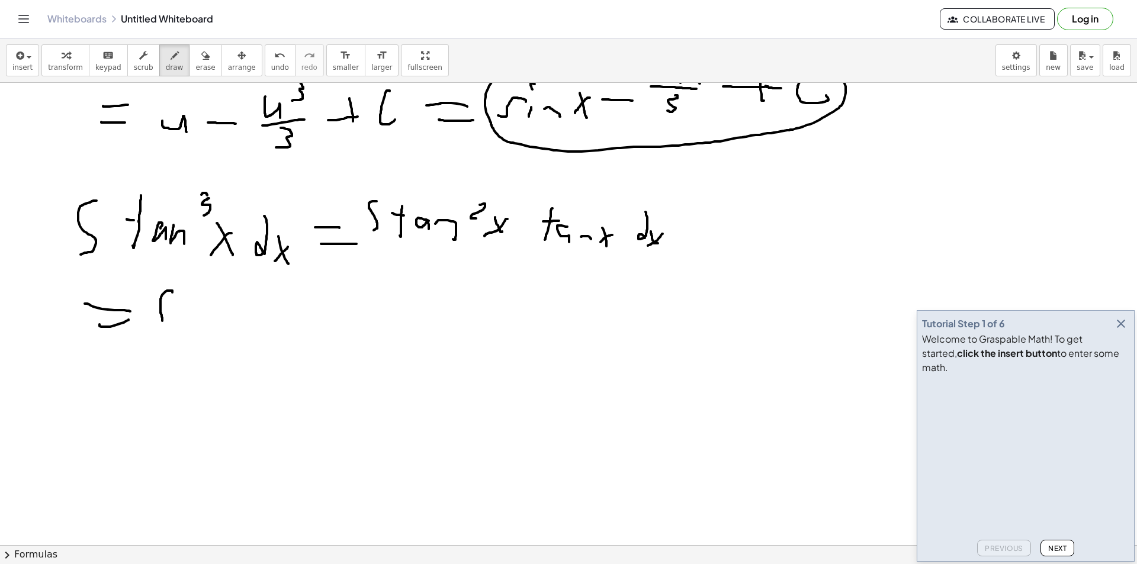
click at [150, 328] on div at bounding box center [568, 178] width 1137 height 1388
click at [198, 326] on div at bounding box center [568, 178] width 1137 height 1388
click at [216, 316] on div at bounding box center [568, 178] width 1137 height 1388
click at [247, 313] on div at bounding box center [568, 178] width 1137 height 1388
click at [265, 320] on div at bounding box center [568, 178] width 1137 height 1388
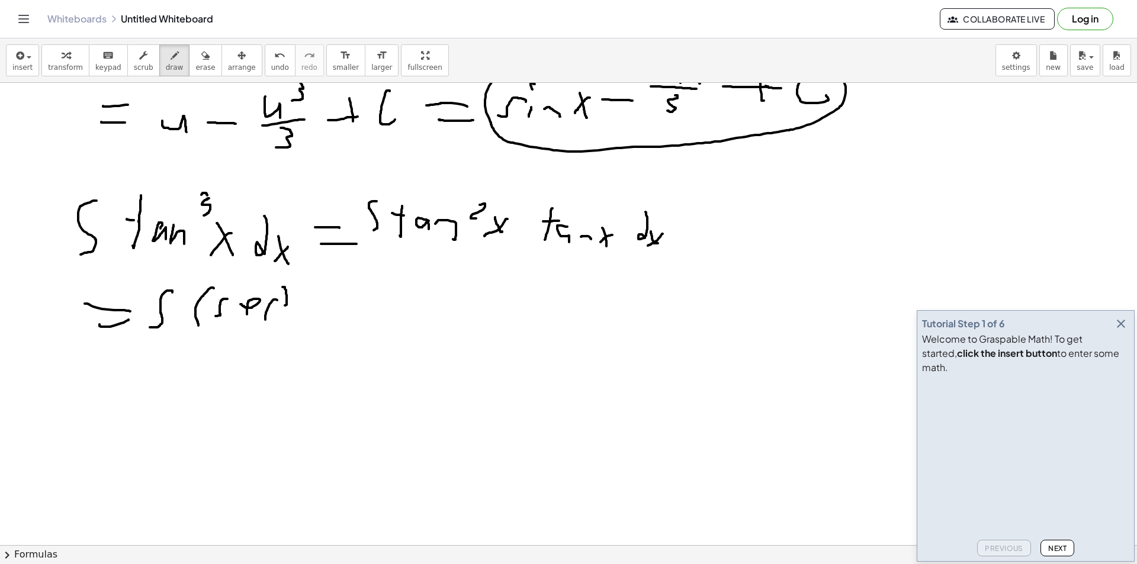
click at [296, 306] on div at bounding box center [568, 178] width 1137 height 1388
click at [312, 316] on div at bounding box center [568, 178] width 1137 height 1388
click at [301, 316] on div at bounding box center [568, 178] width 1137 height 1388
click at [333, 307] on div at bounding box center [568, 178] width 1137 height 1388
click at [349, 316] on div at bounding box center [568, 178] width 1137 height 1388
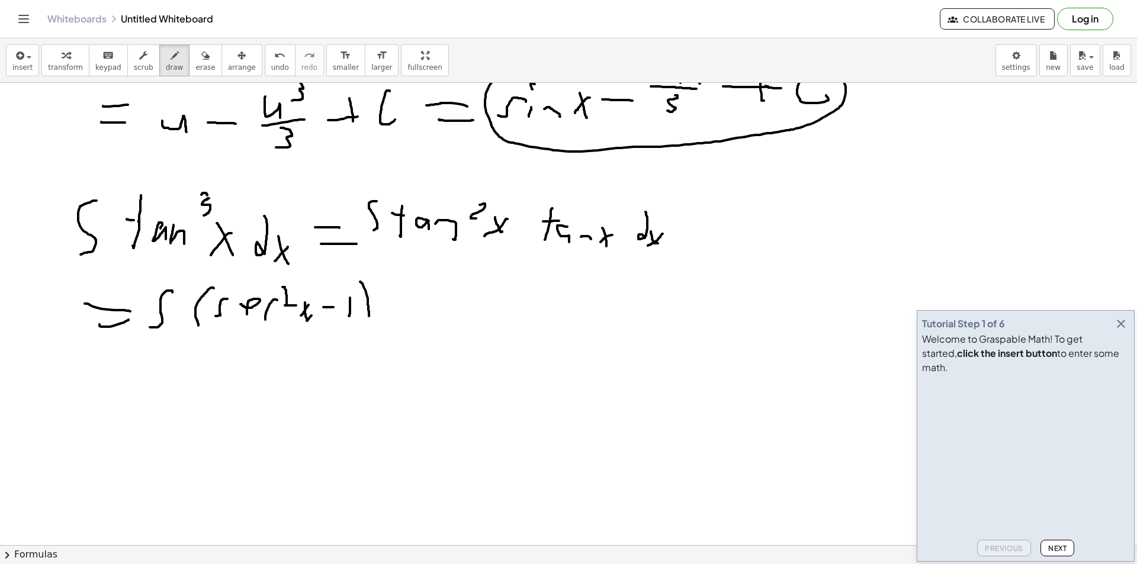
click at [361, 317] on div at bounding box center [568, 178] width 1137 height 1388
click at [404, 312] on div at bounding box center [568, 178] width 1137 height 1388
click at [412, 301] on div at bounding box center [568, 178] width 1137 height 1388
click at [421, 312] on div at bounding box center [568, 178] width 1137 height 1388
click at [438, 309] on div at bounding box center [568, 178] width 1137 height 1388
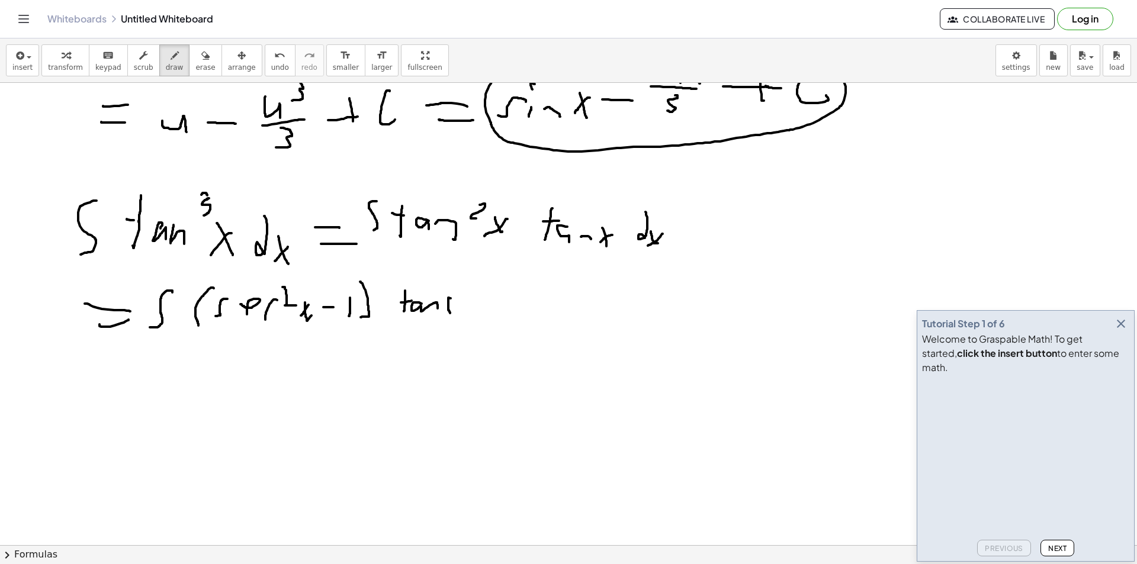
click at [451, 314] on div at bounding box center [568, 178] width 1137 height 1388
click at [429, 324] on div at bounding box center [568, 178] width 1137 height 1388
click at [487, 306] on div at bounding box center [568, 178] width 1137 height 1388
click at [508, 310] on div at bounding box center [568, 178] width 1137 height 1388
click at [487, 315] on div at bounding box center [568, 178] width 1137 height 1388
